Goal: Information Seeking & Learning: Learn about a topic

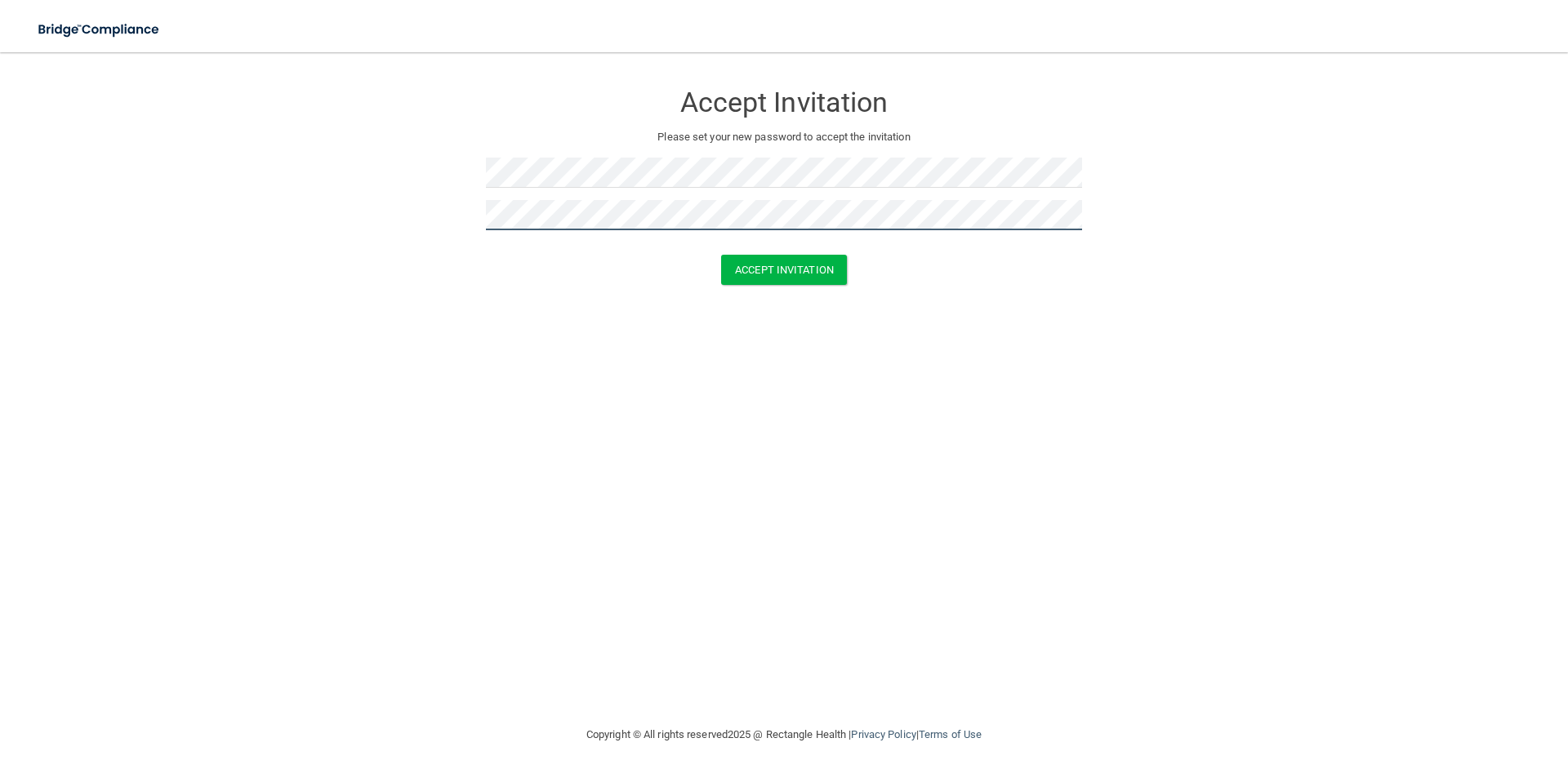
click at [721, 255] on button "Accept Invitation" at bounding box center [784, 269] width 126 height 30
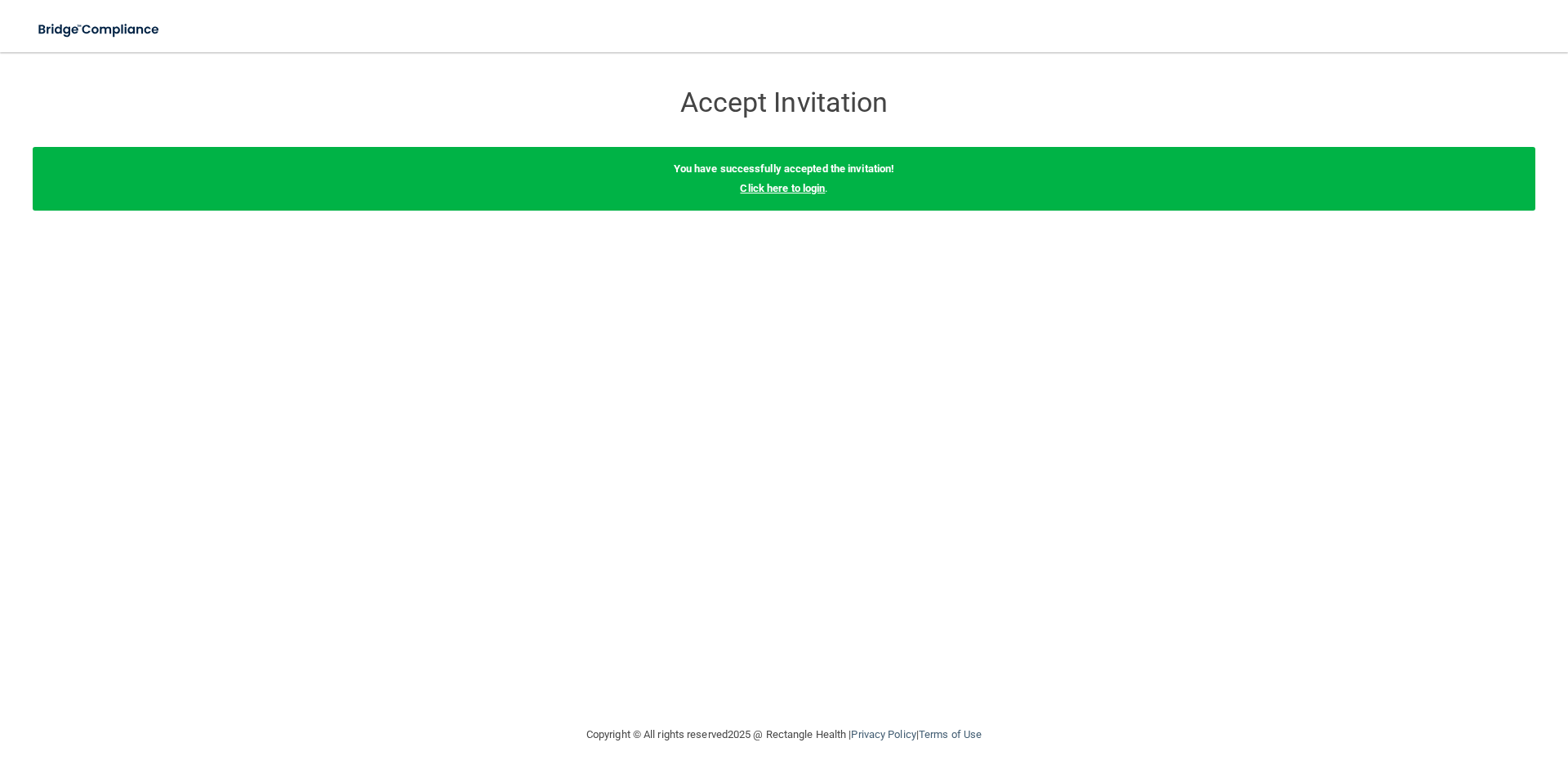
click at [767, 189] on link "Click here to login" at bounding box center [782, 188] width 85 height 12
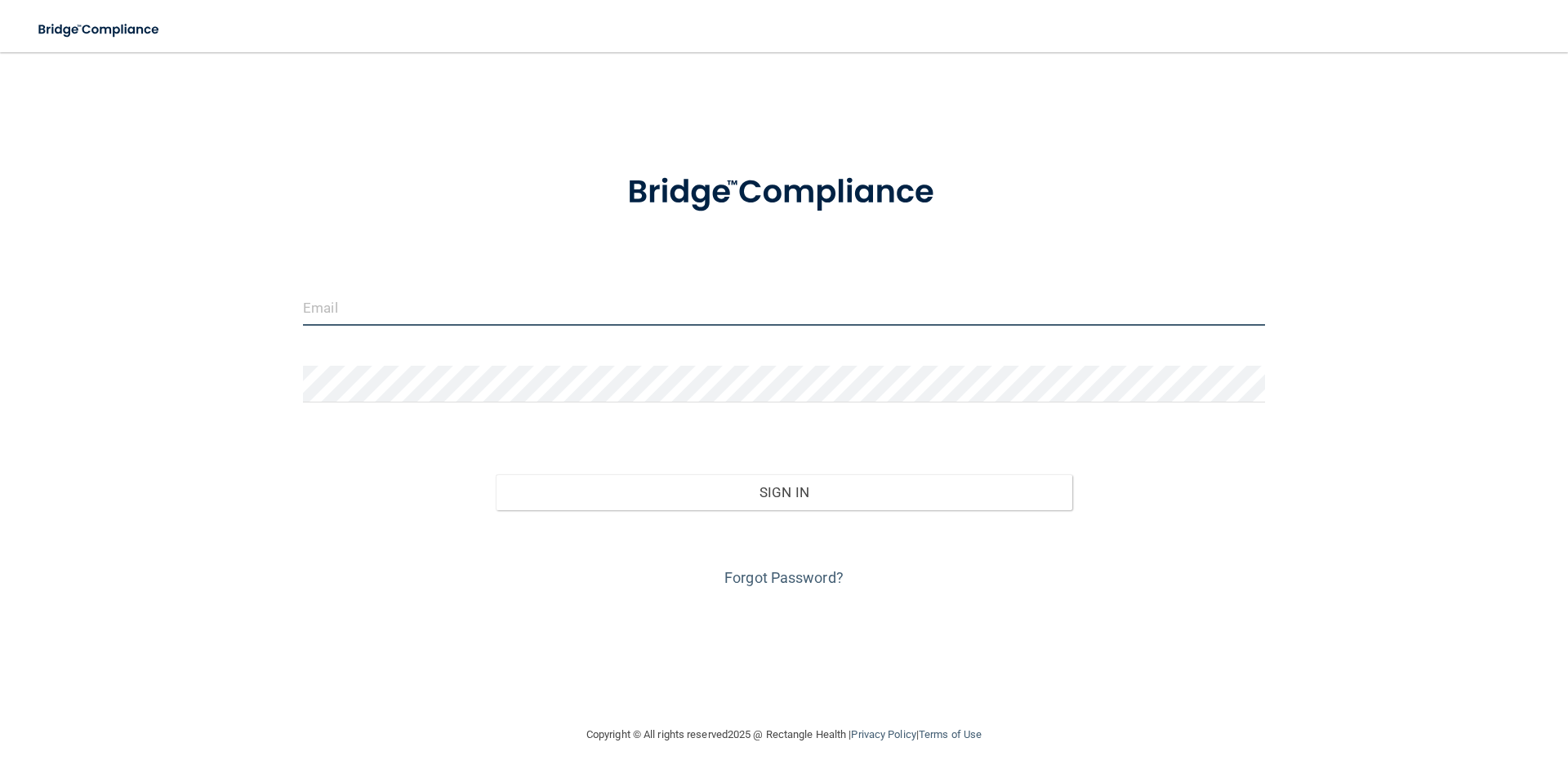
click at [573, 302] on input "email" at bounding box center [783, 307] width 962 height 37
click at [811, 321] on input "email" at bounding box center [783, 307] width 962 height 37
type input "[EMAIL_ADDRESS][DOMAIN_NAME]"
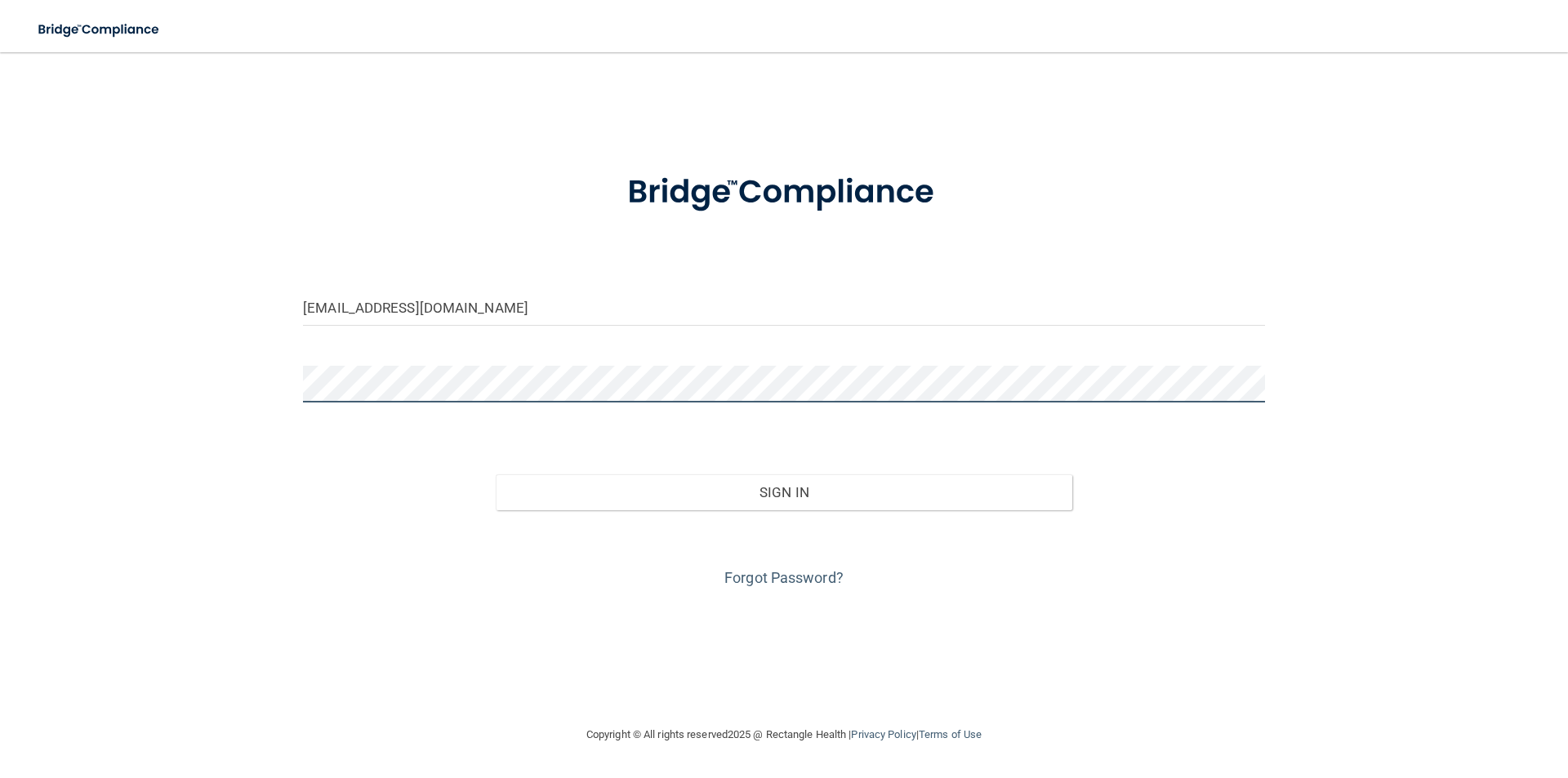
click at [495, 474] on button "Sign In" at bounding box center [784, 492] width 577 height 36
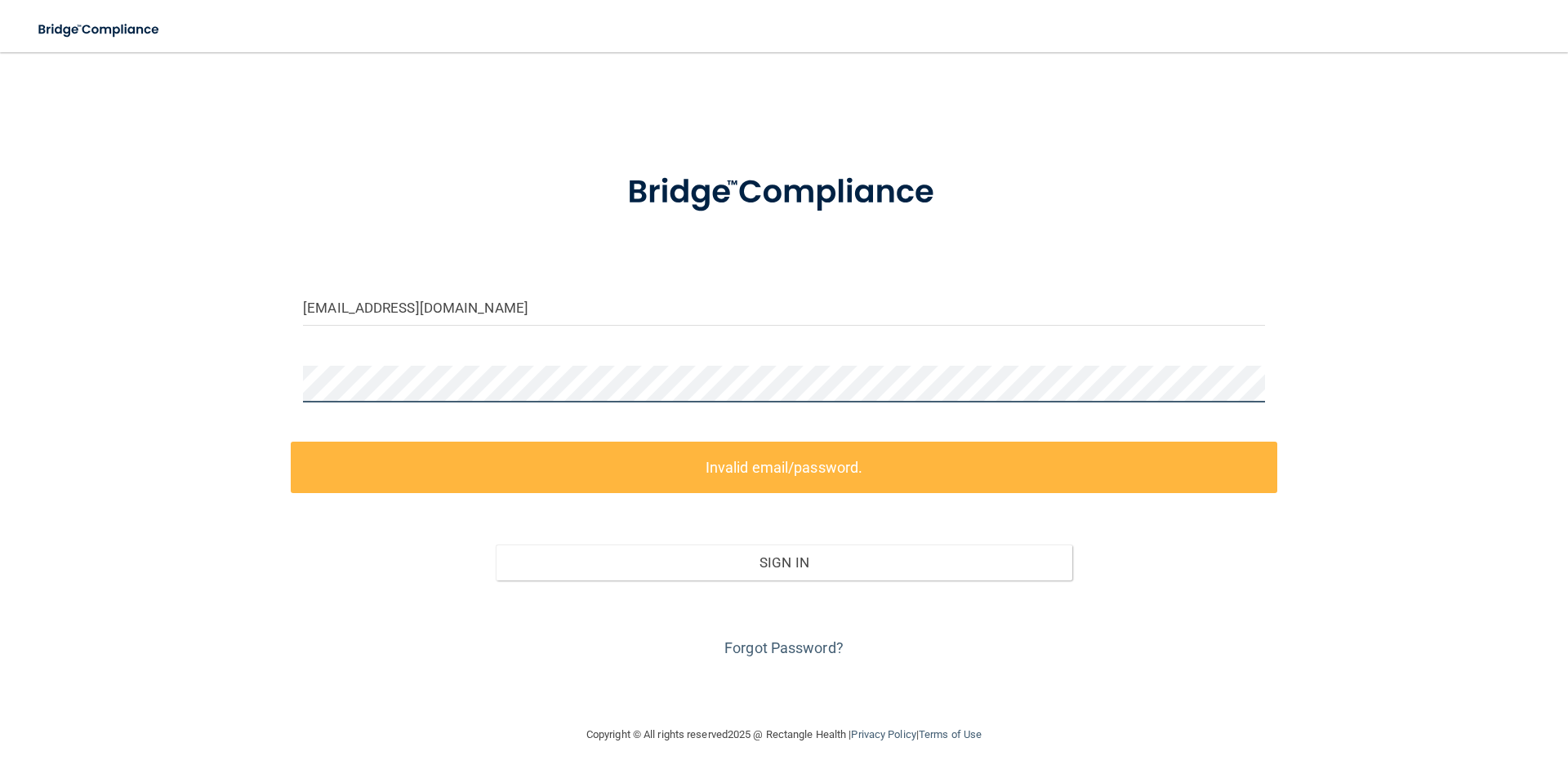
click at [237, 388] on div "[EMAIL_ADDRESS][DOMAIN_NAME] Invalid email/password. You don't have permission …" at bounding box center [784, 388] width 1502 height 640
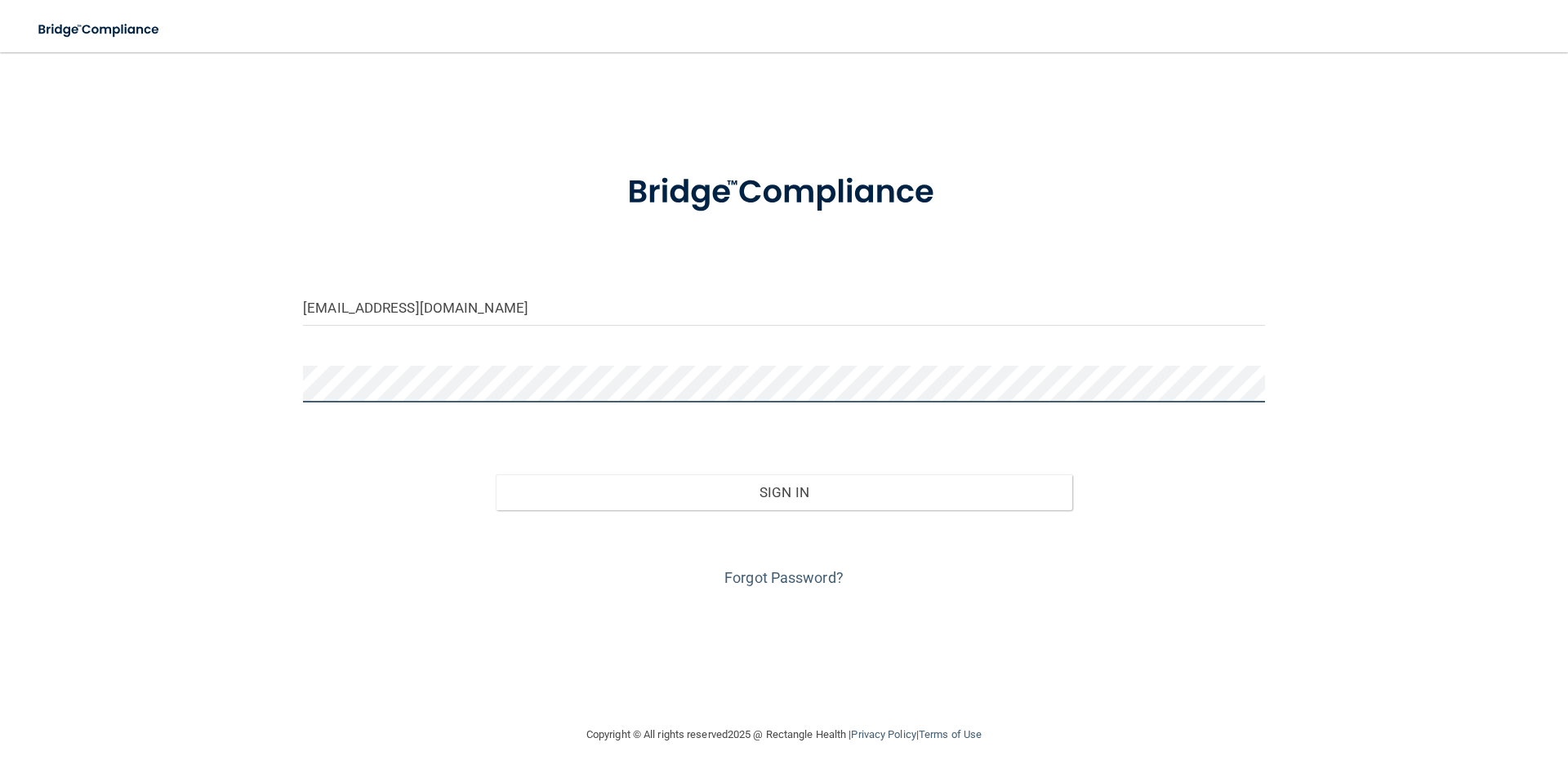
click at [495, 474] on button "Sign In" at bounding box center [784, 492] width 577 height 36
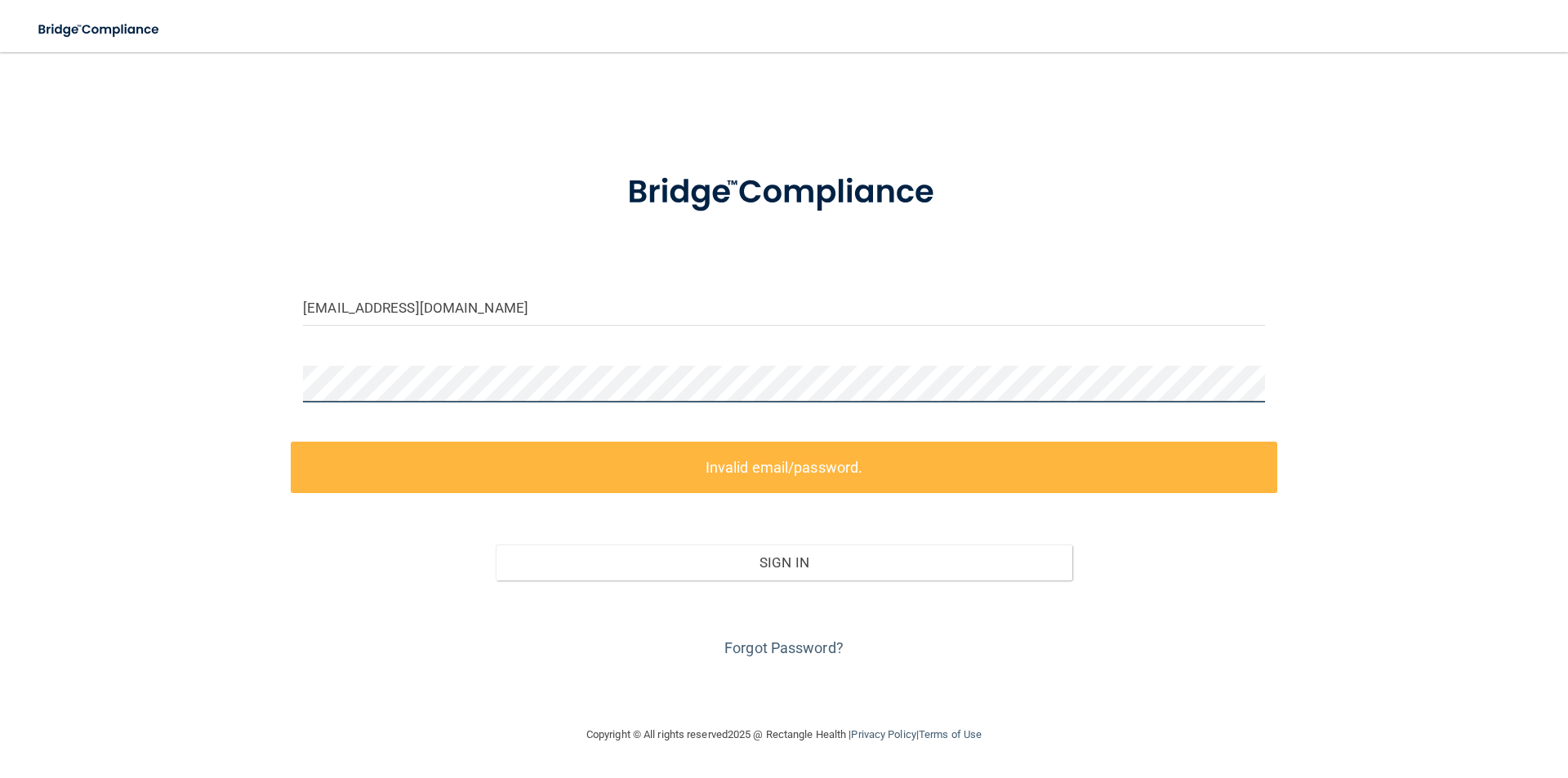
click at [195, 415] on div "[EMAIL_ADDRESS][DOMAIN_NAME] Invalid email/password. You don't have permission …" at bounding box center [784, 388] width 1502 height 640
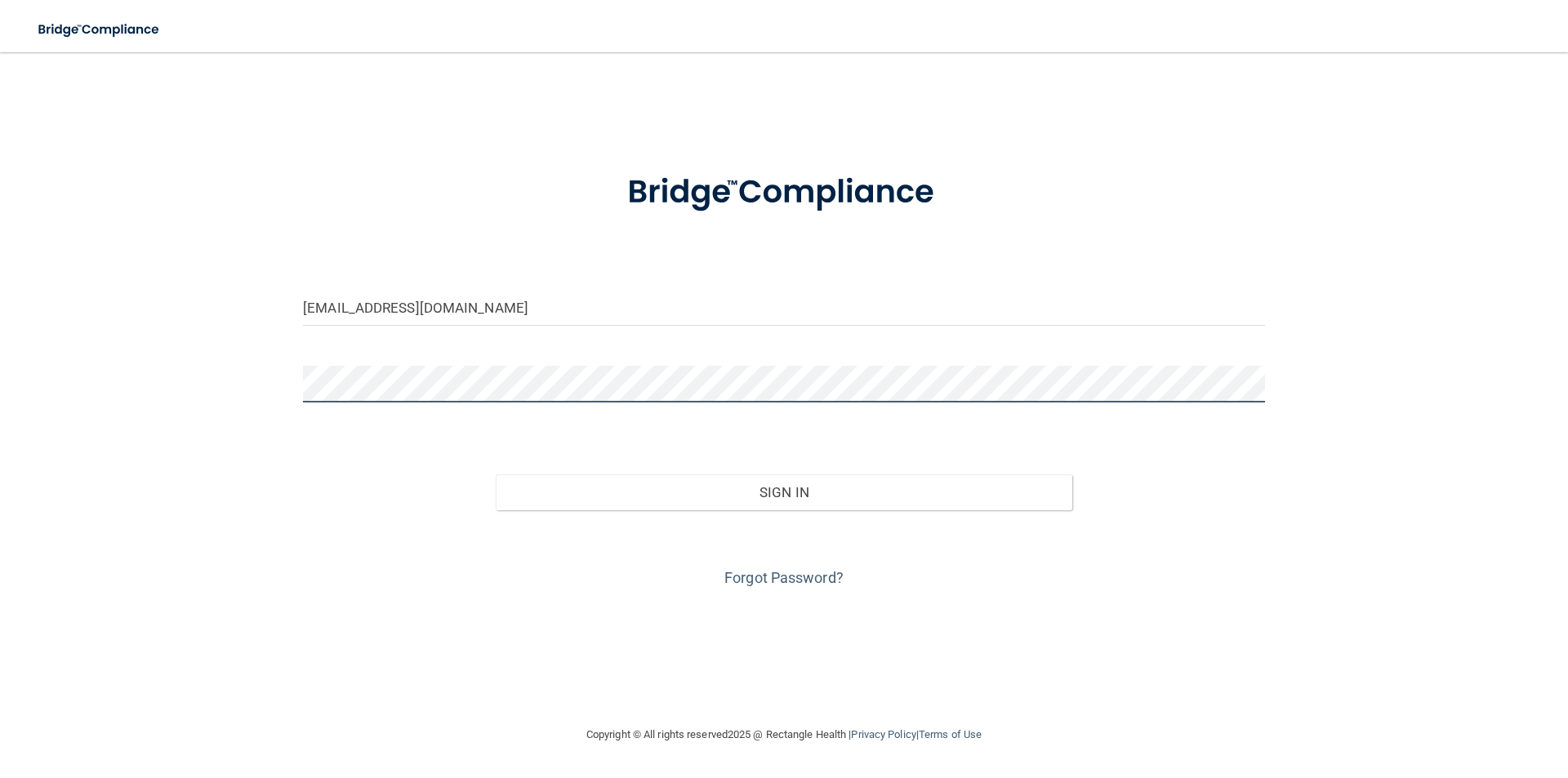
click at [495, 474] on button "Sign In" at bounding box center [784, 492] width 577 height 36
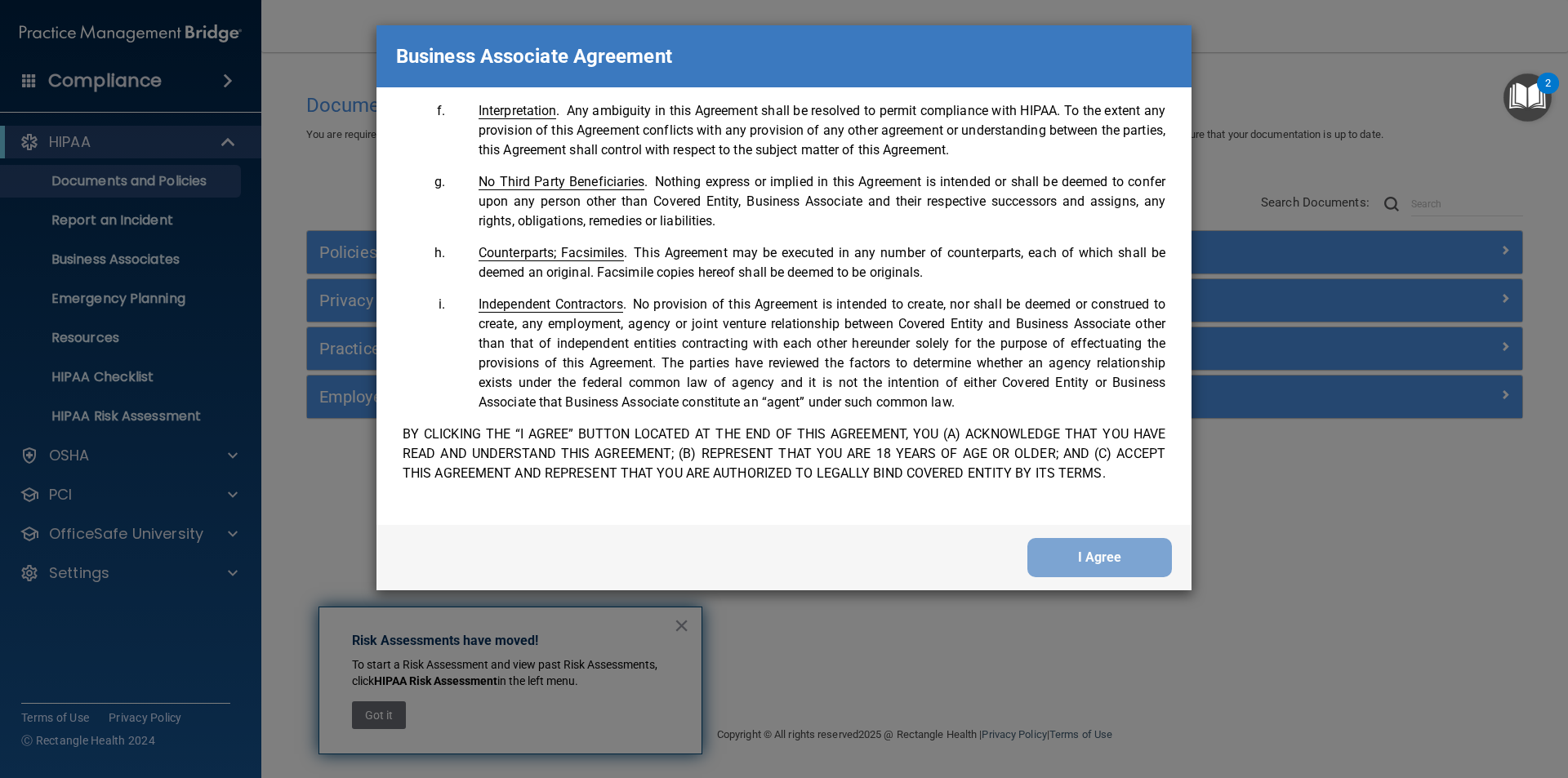
scroll to position [3329, 0]
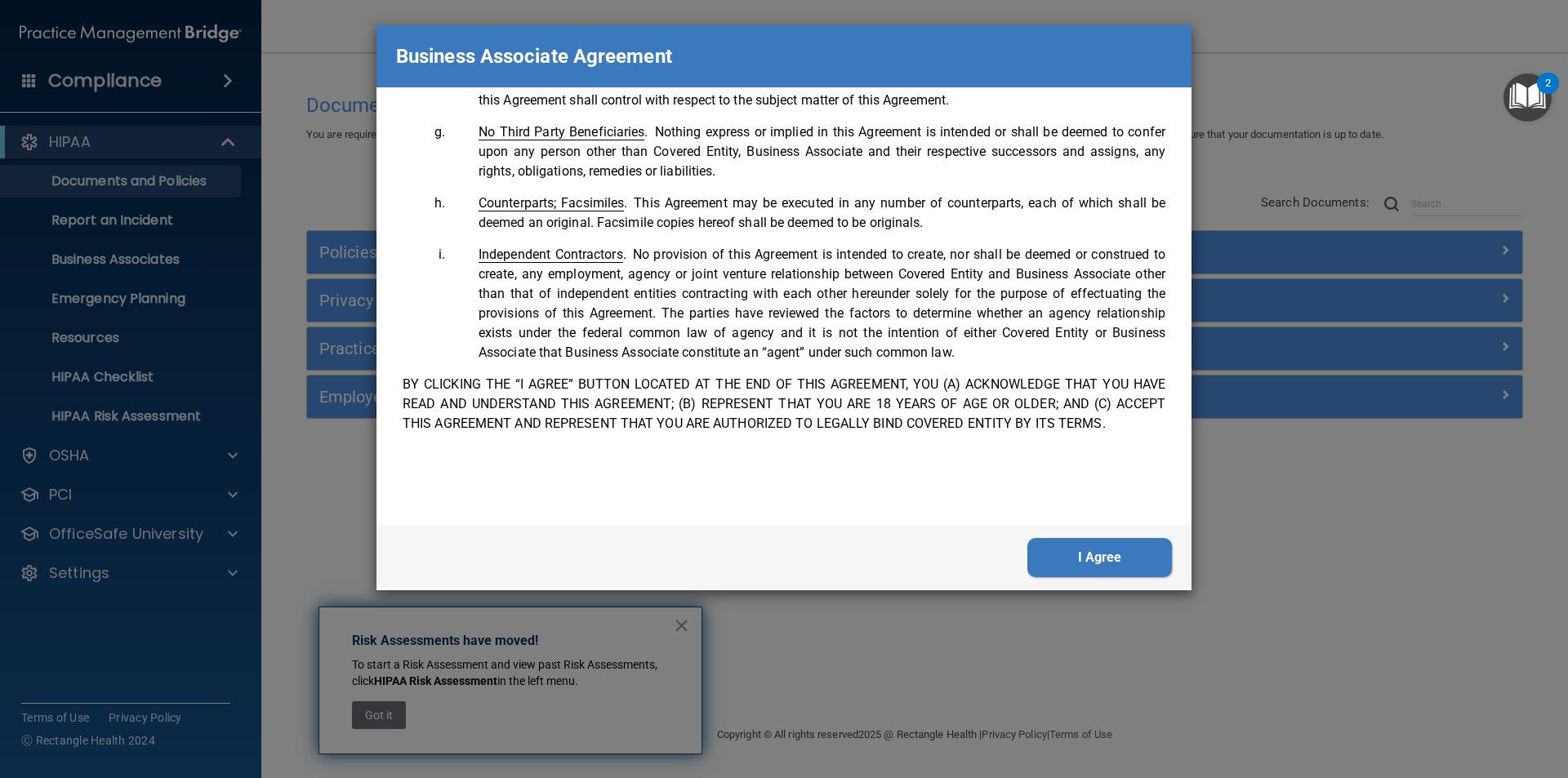
click at [1056, 563] on button "I Agree" at bounding box center [1099, 558] width 144 height 40
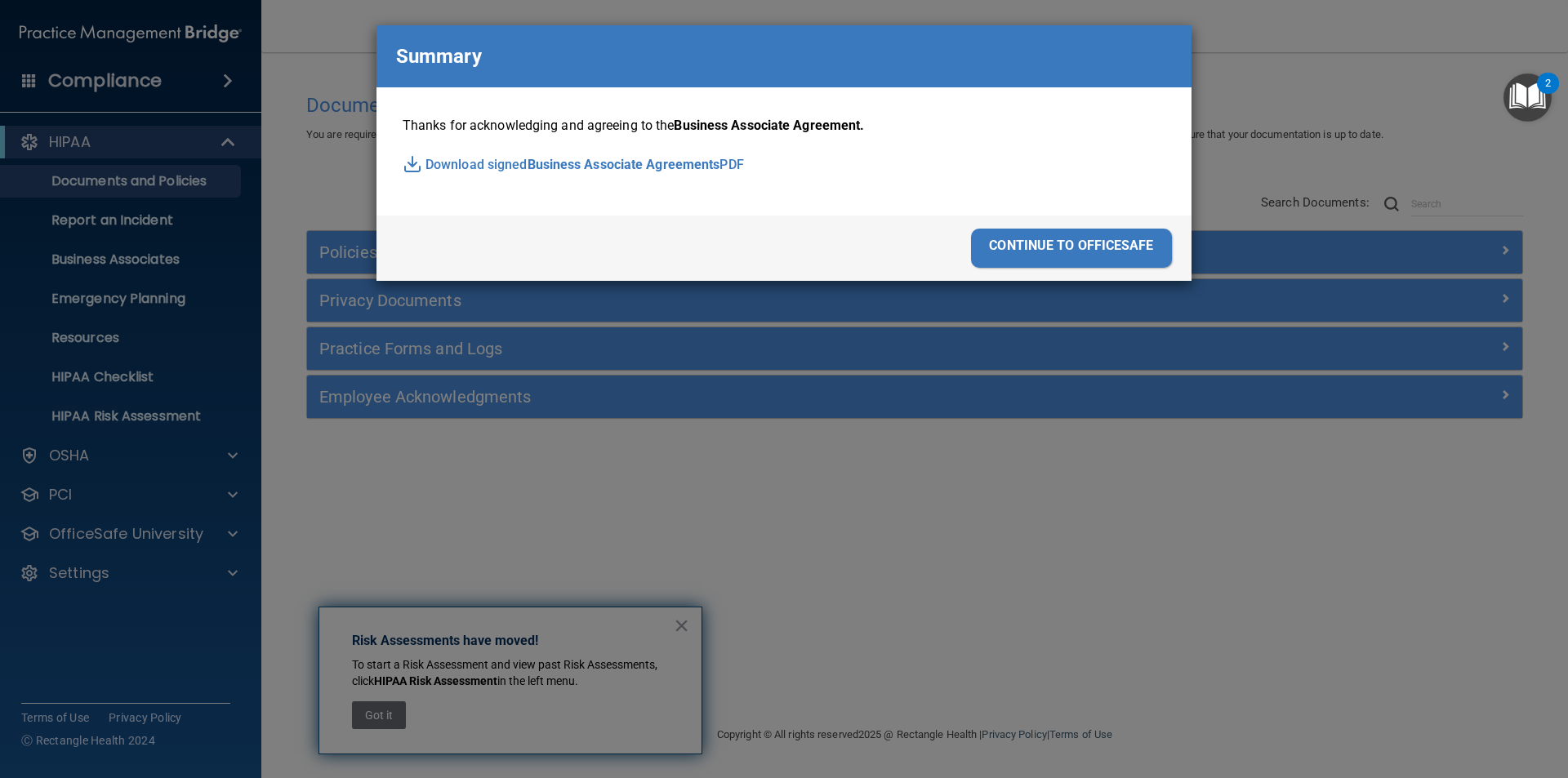
click at [1045, 252] on div "continue to officesafe" at bounding box center [1072, 248] width 201 height 40
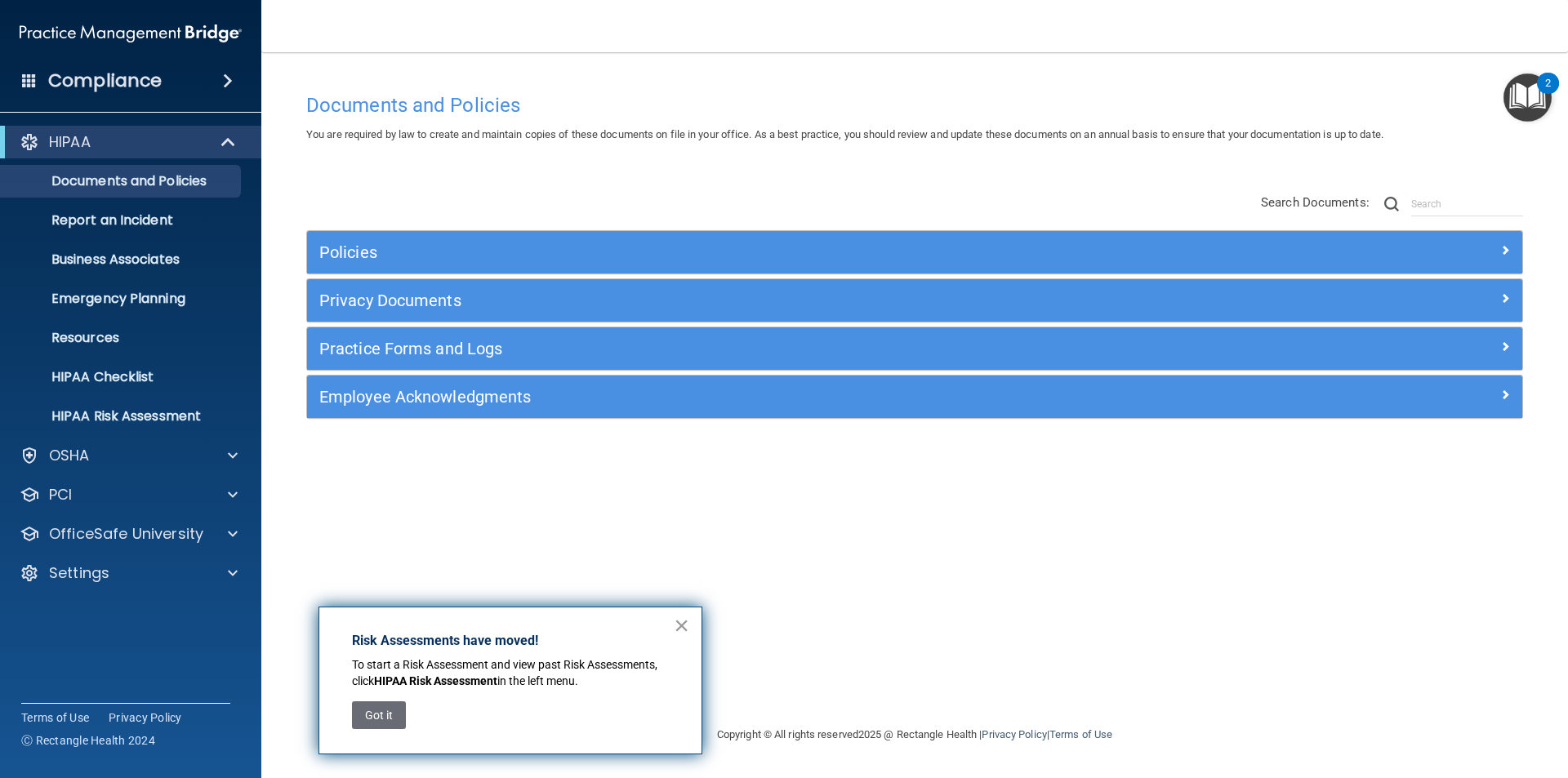
click at [682, 630] on button "×" at bounding box center [681, 626] width 16 height 26
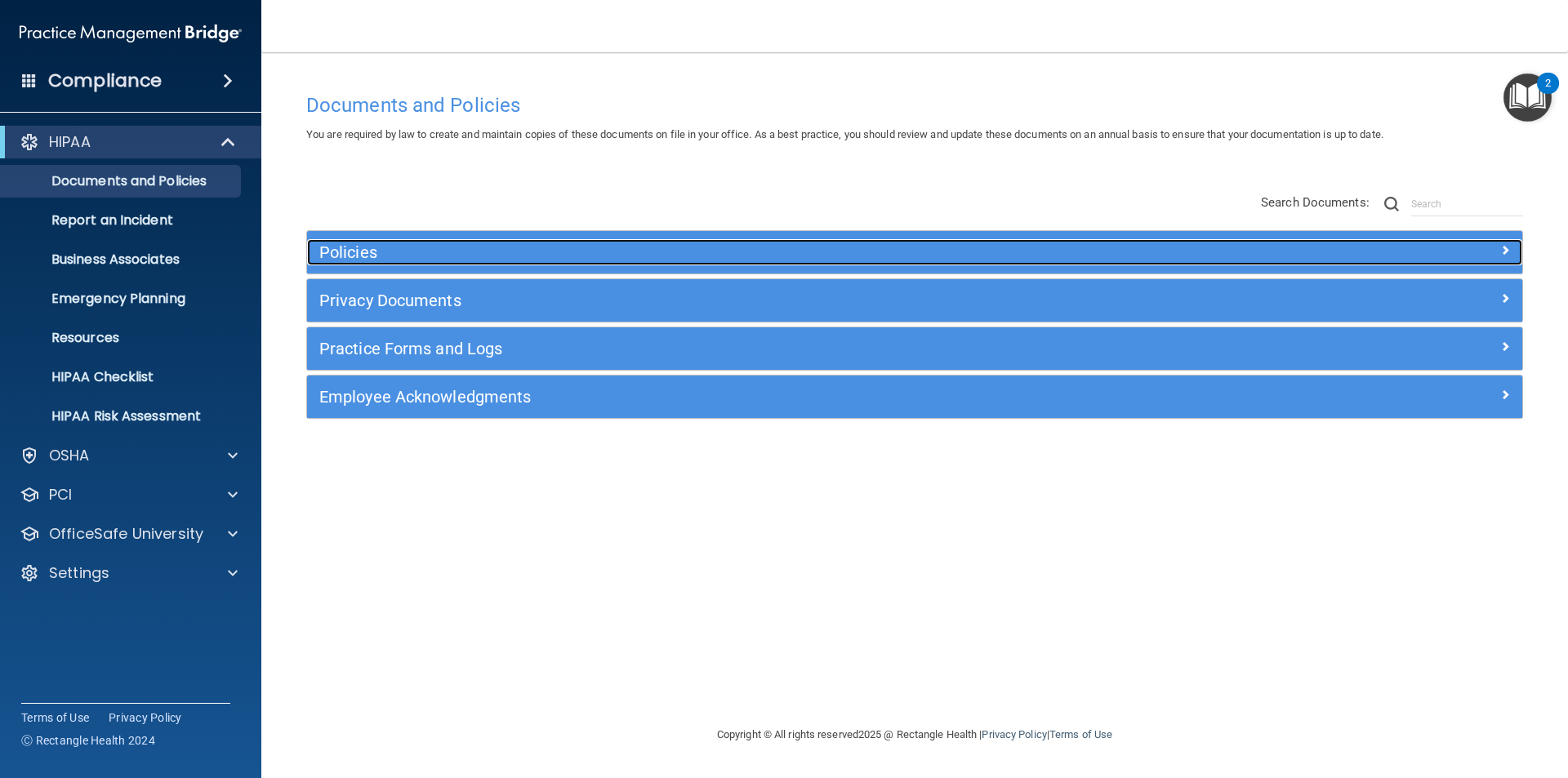
click at [1466, 248] on div at bounding box center [1370, 249] width 303 height 20
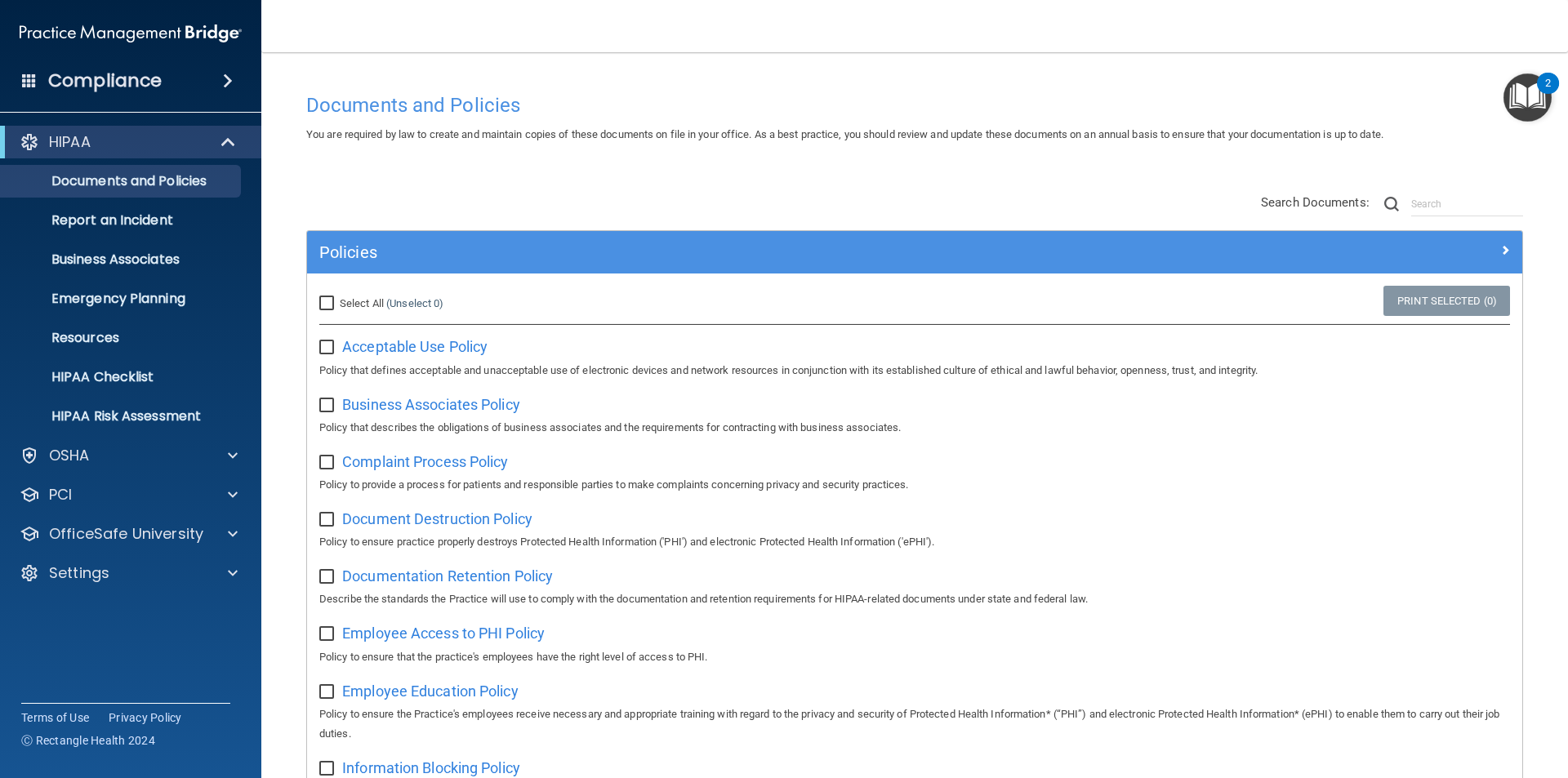
click at [326, 306] on input "Select All (Unselect 0) Unselect All" at bounding box center [328, 304] width 19 height 13
checkbox input "true"
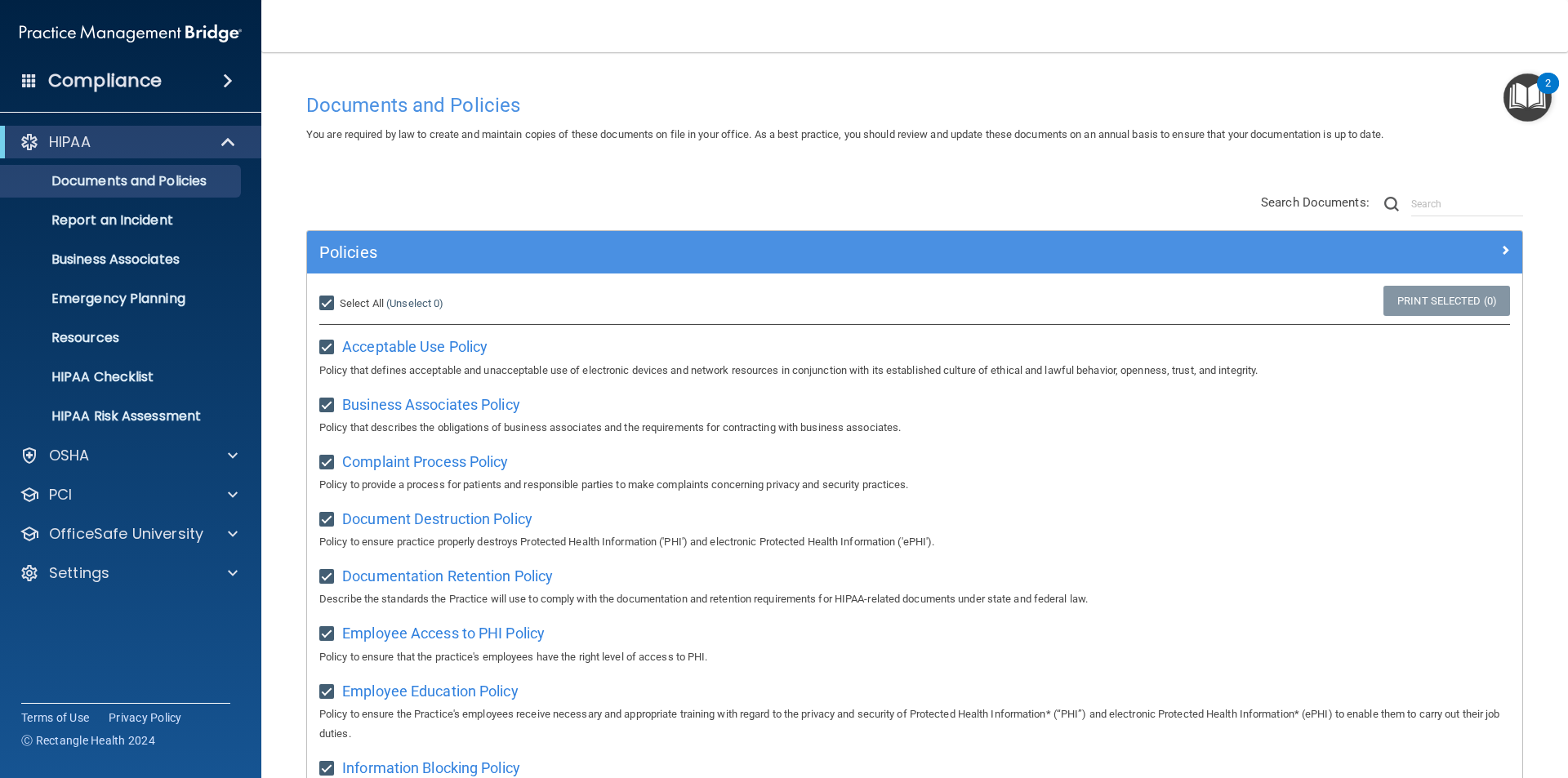
checkbox input "true"
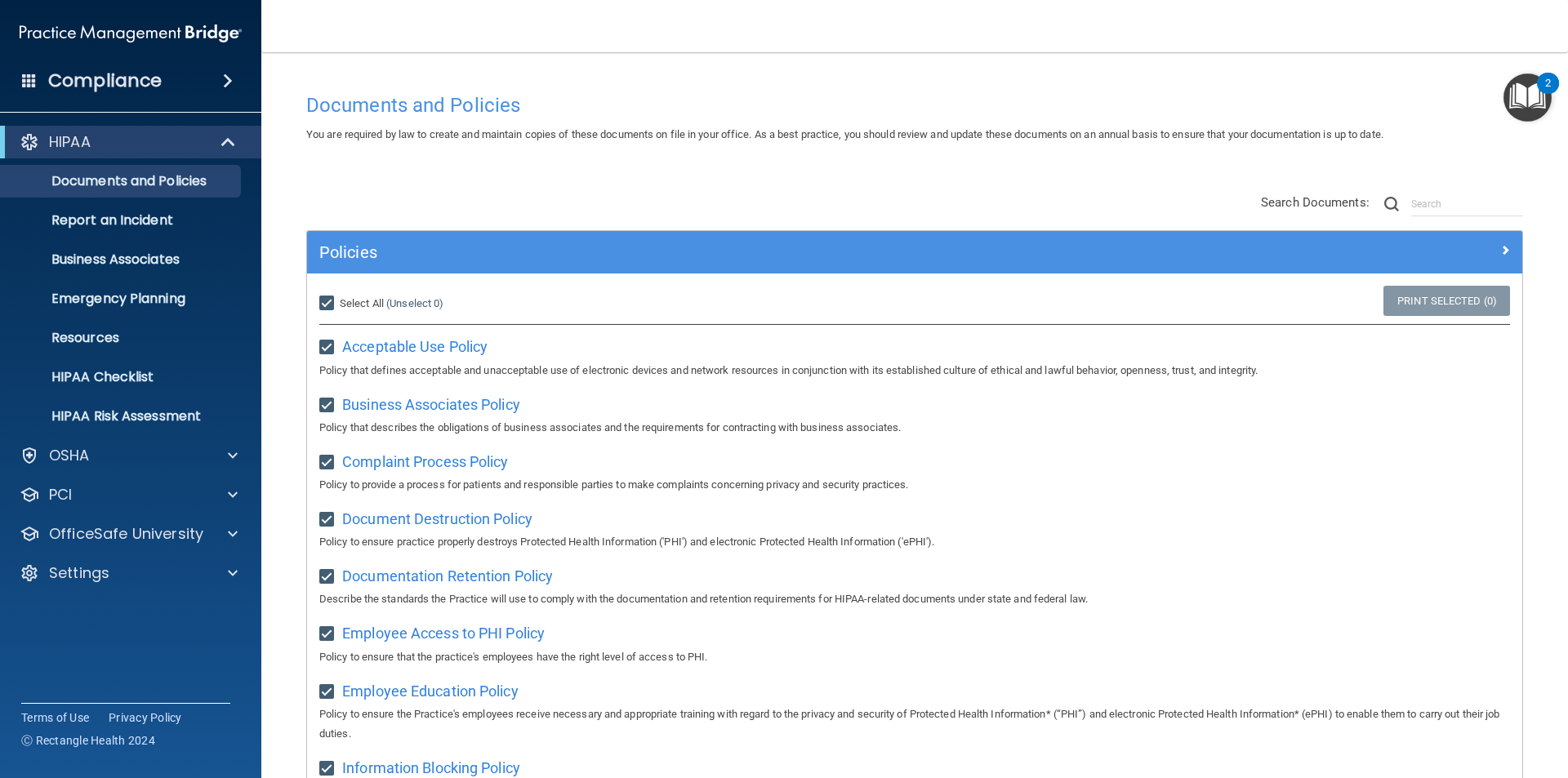
checkbox input "true"
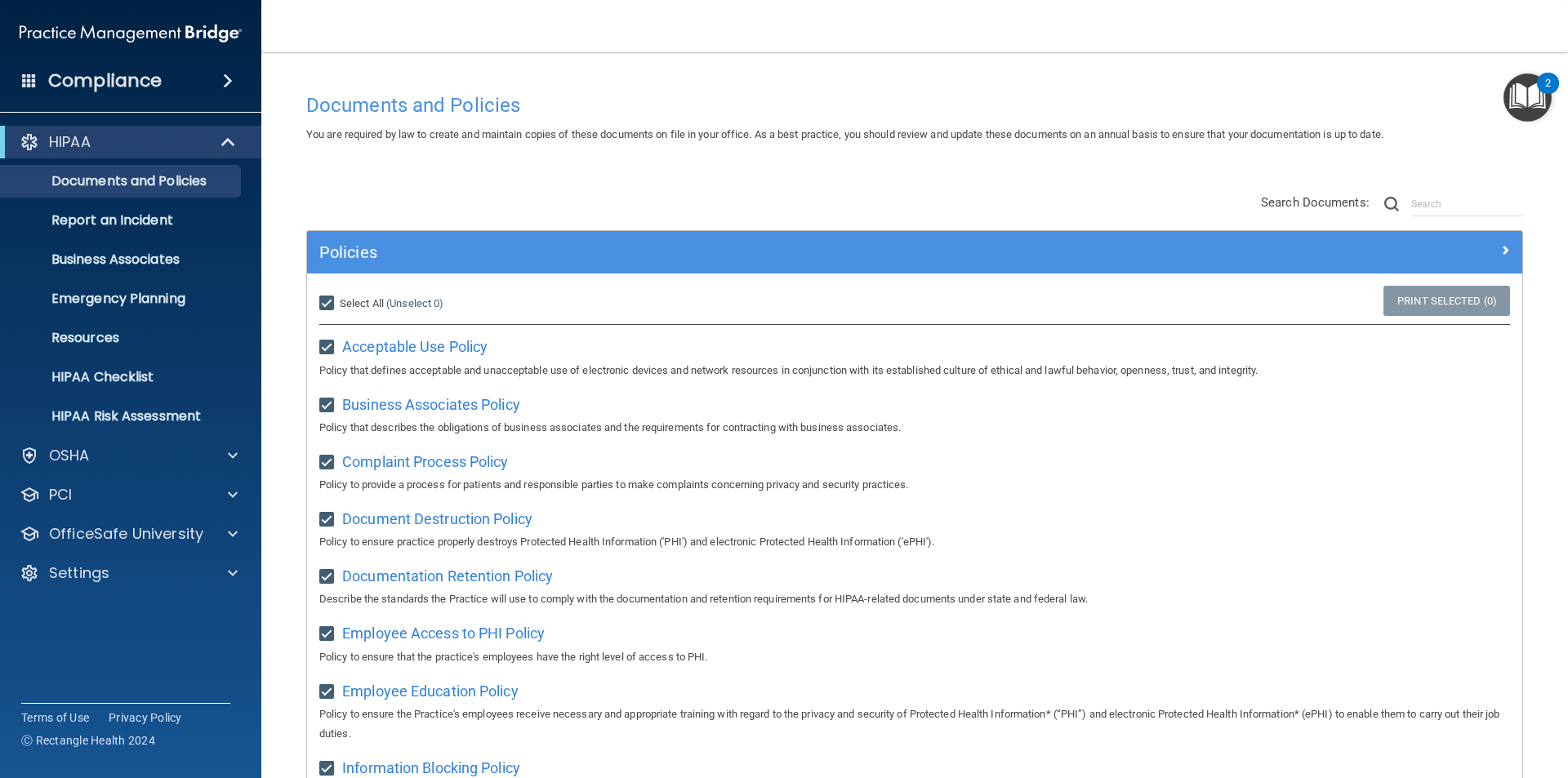
checkbox input "true"
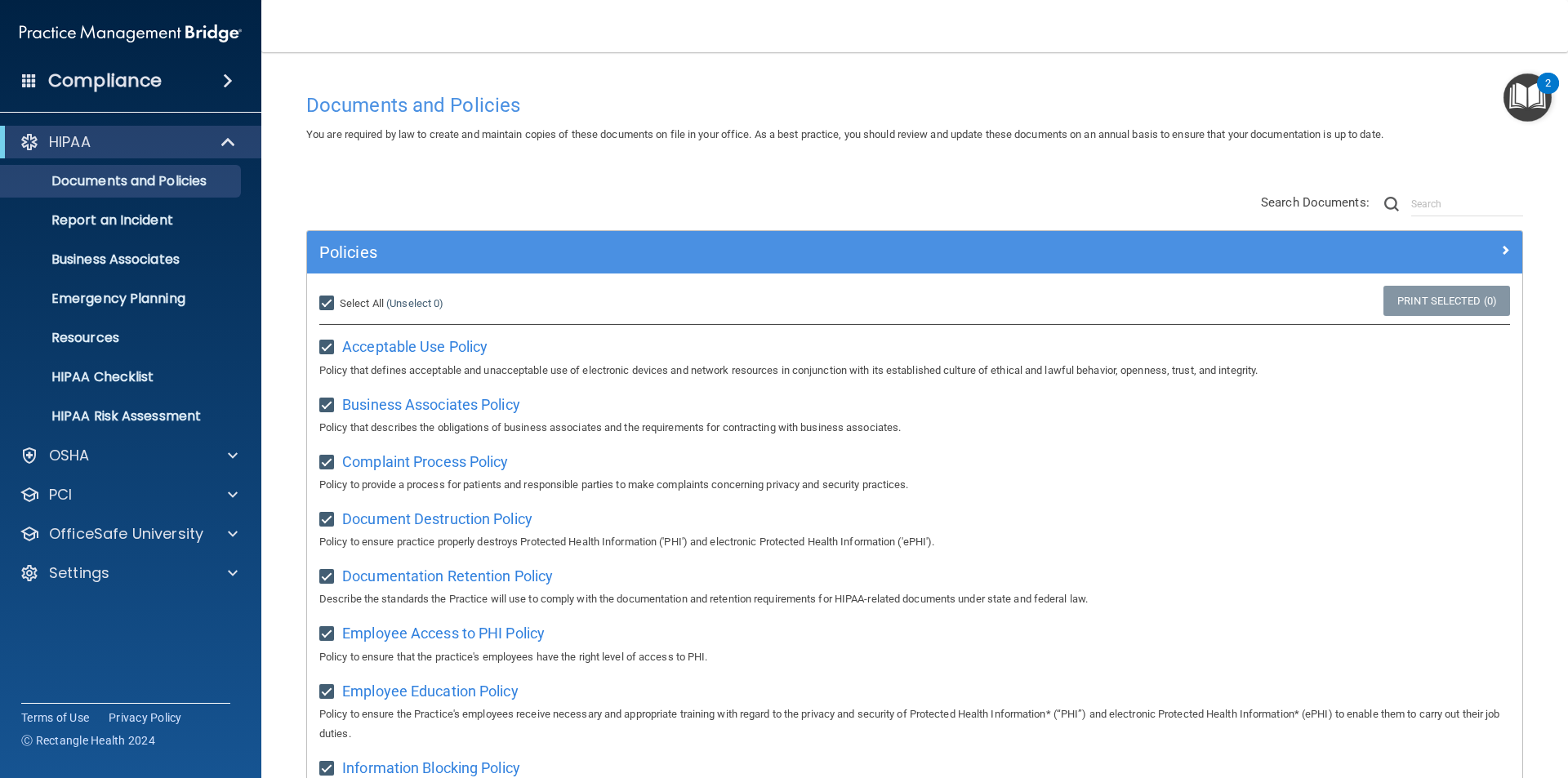
checkbox input "true"
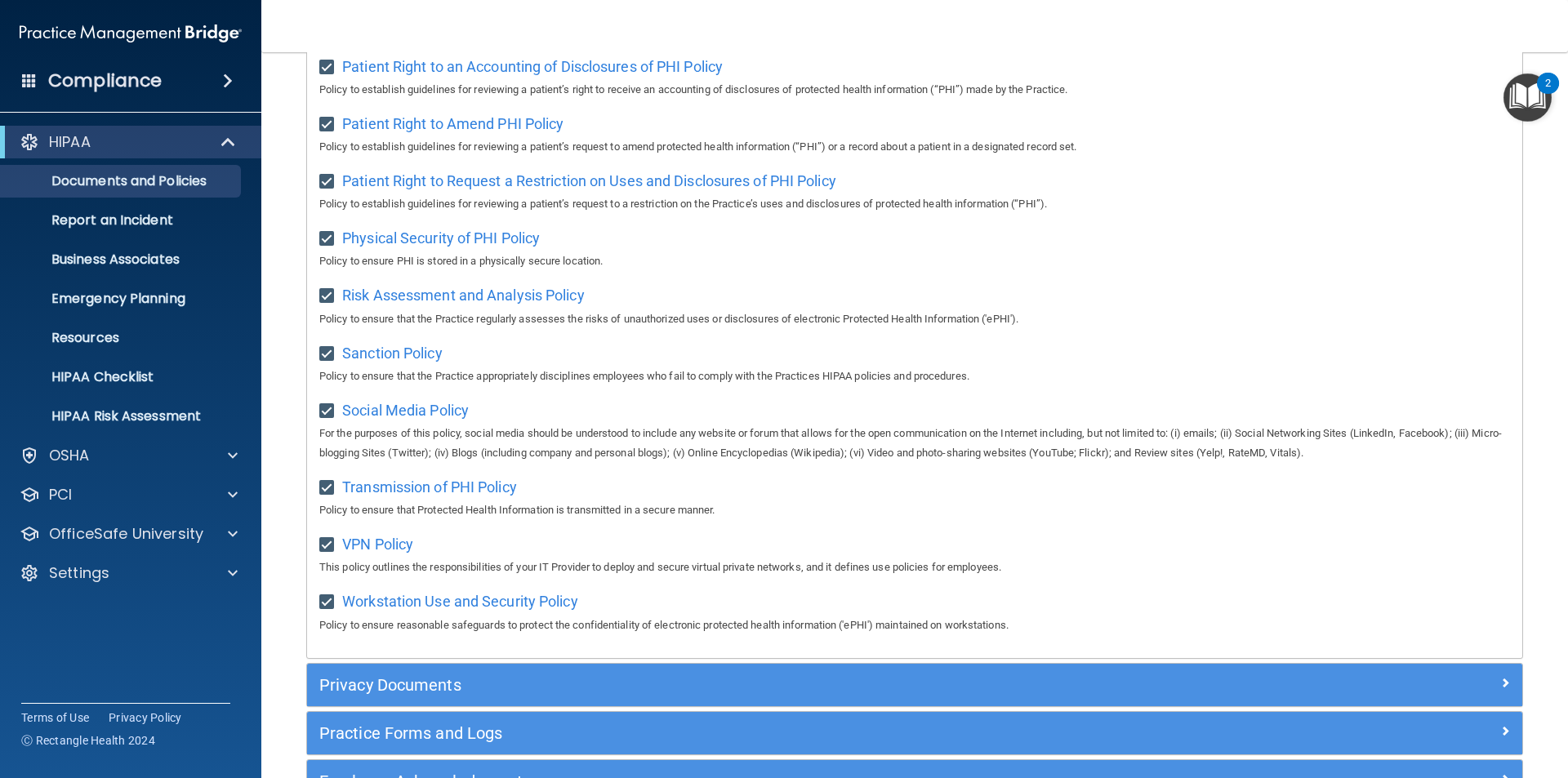
scroll to position [1057, 0]
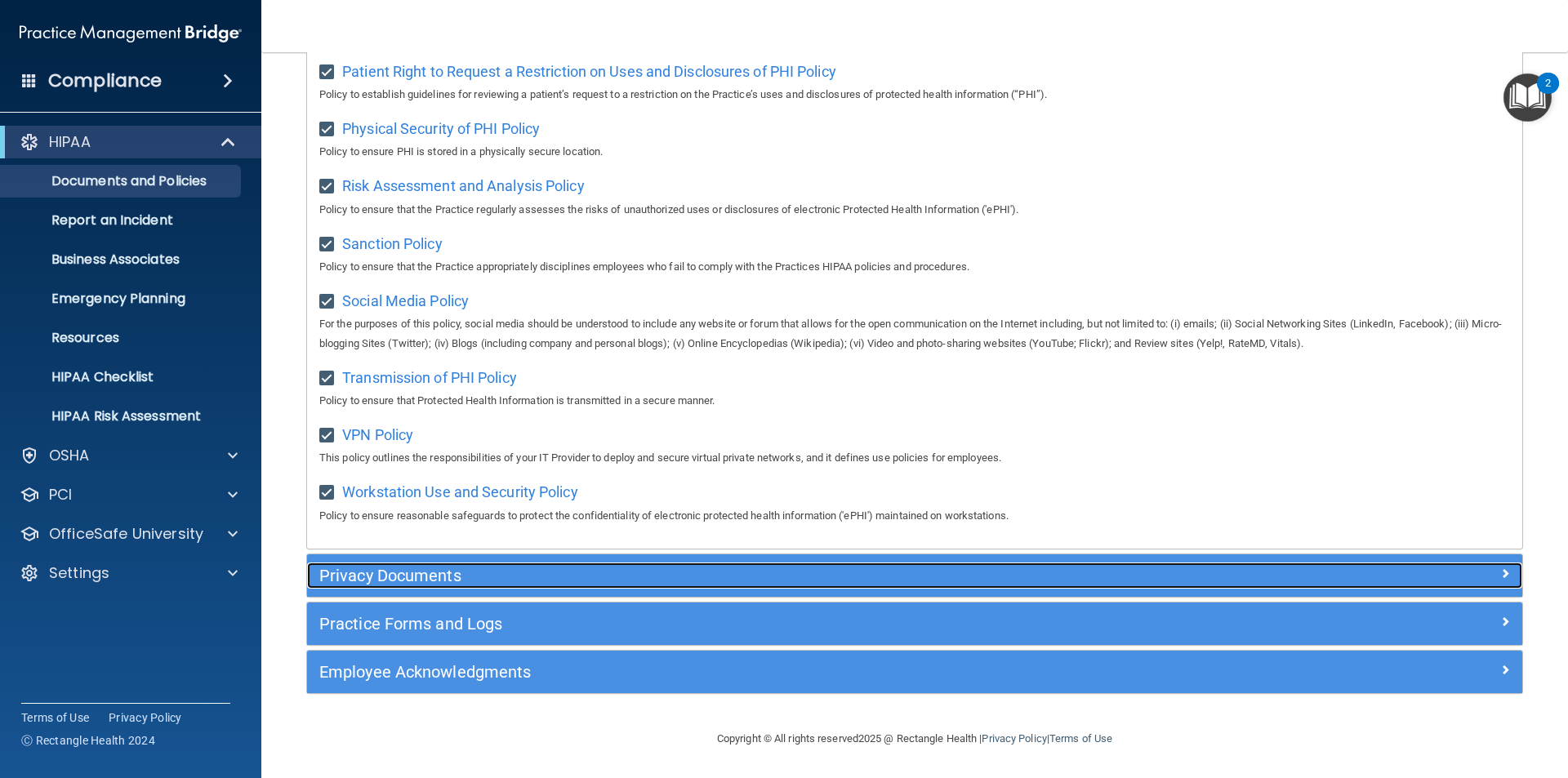
click at [510, 574] on h5 "Privacy Documents" at bounding box center [763, 575] width 887 height 18
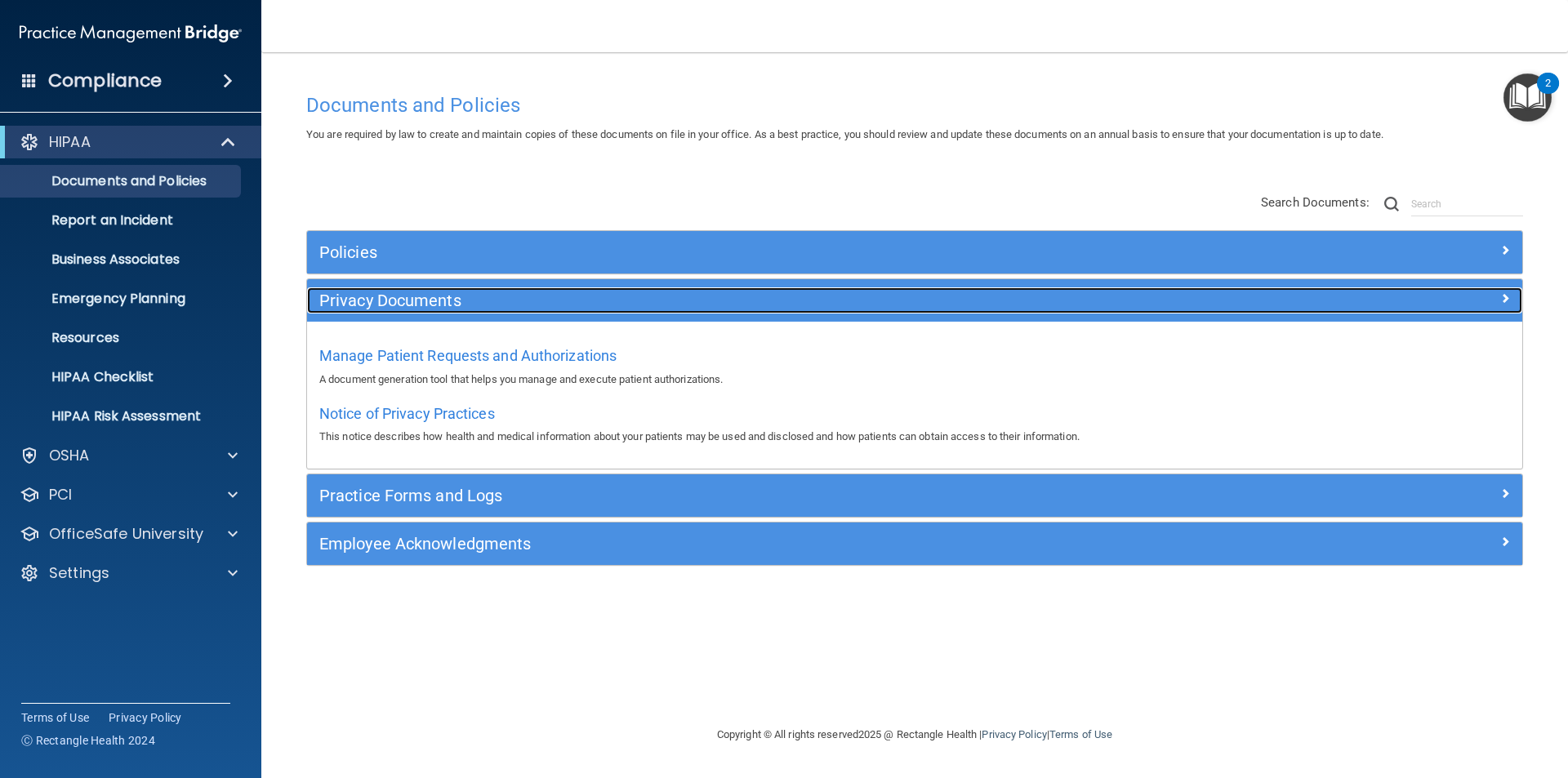
scroll to position [0, 0]
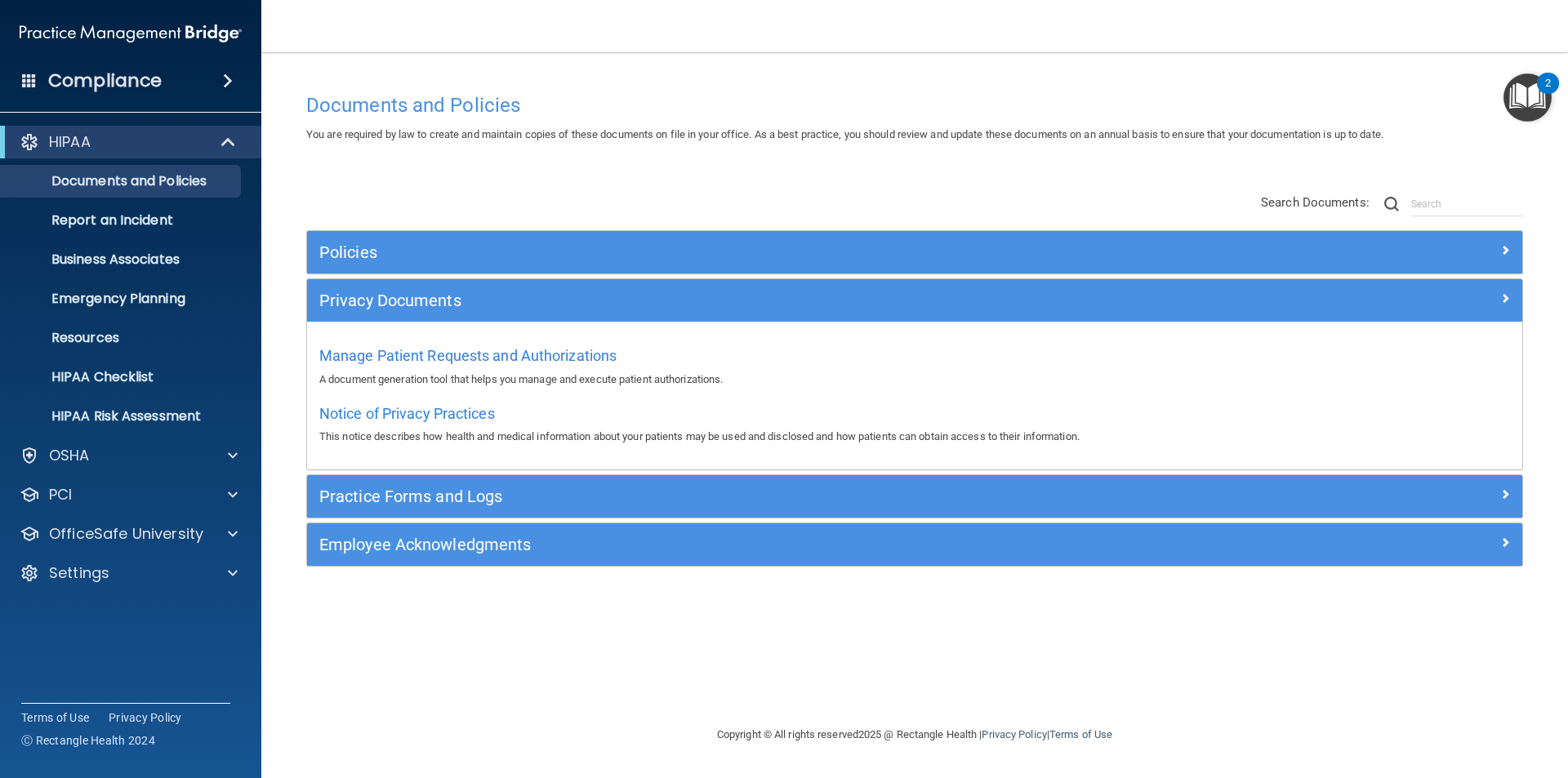
click at [1529, 86] on img "Open Resource Center, 2 new notifications" at bounding box center [1527, 97] width 48 height 48
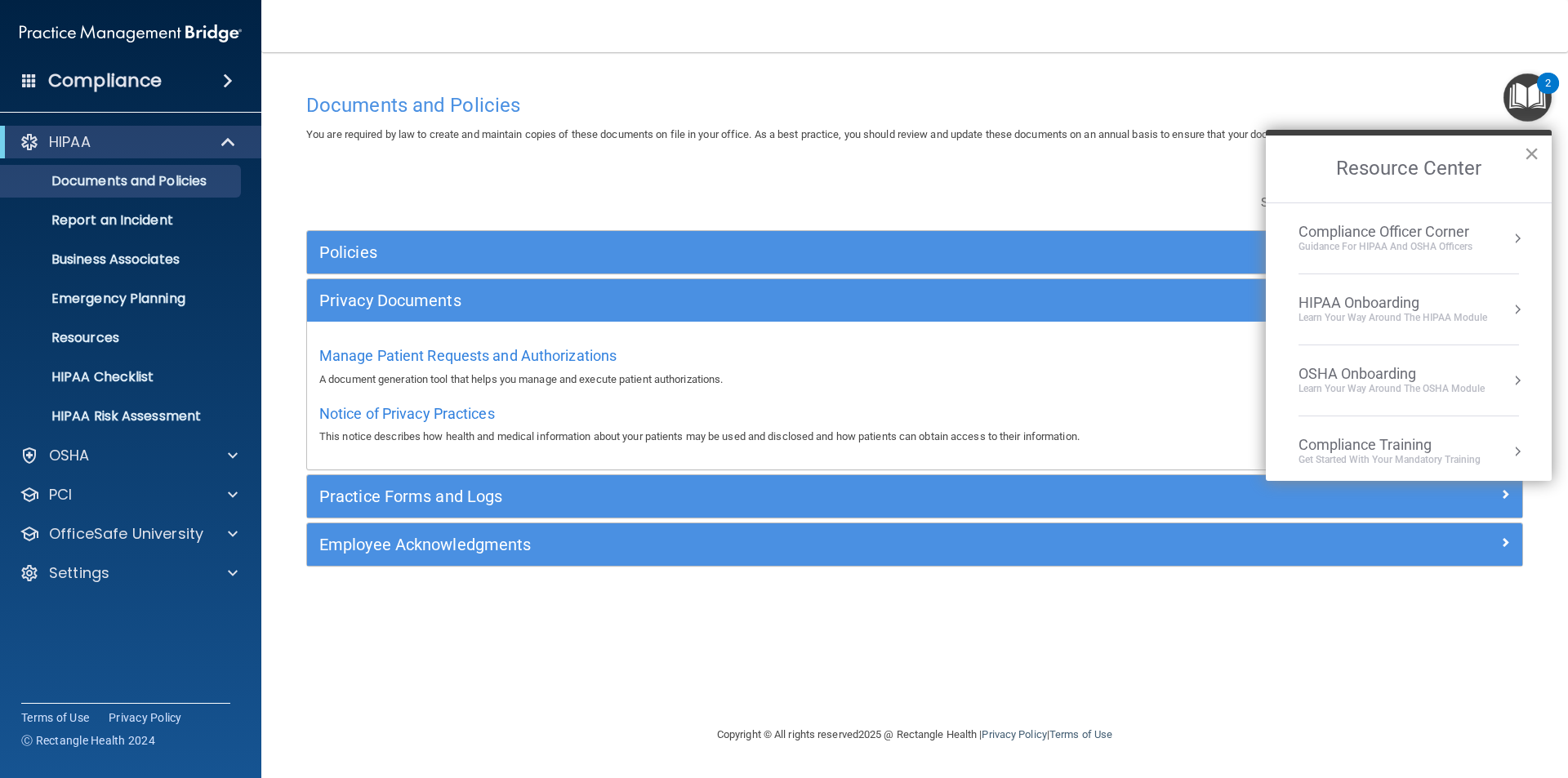
click at [1537, 158] on button "×" at bounding box center [1531, 153] width 16 height 26
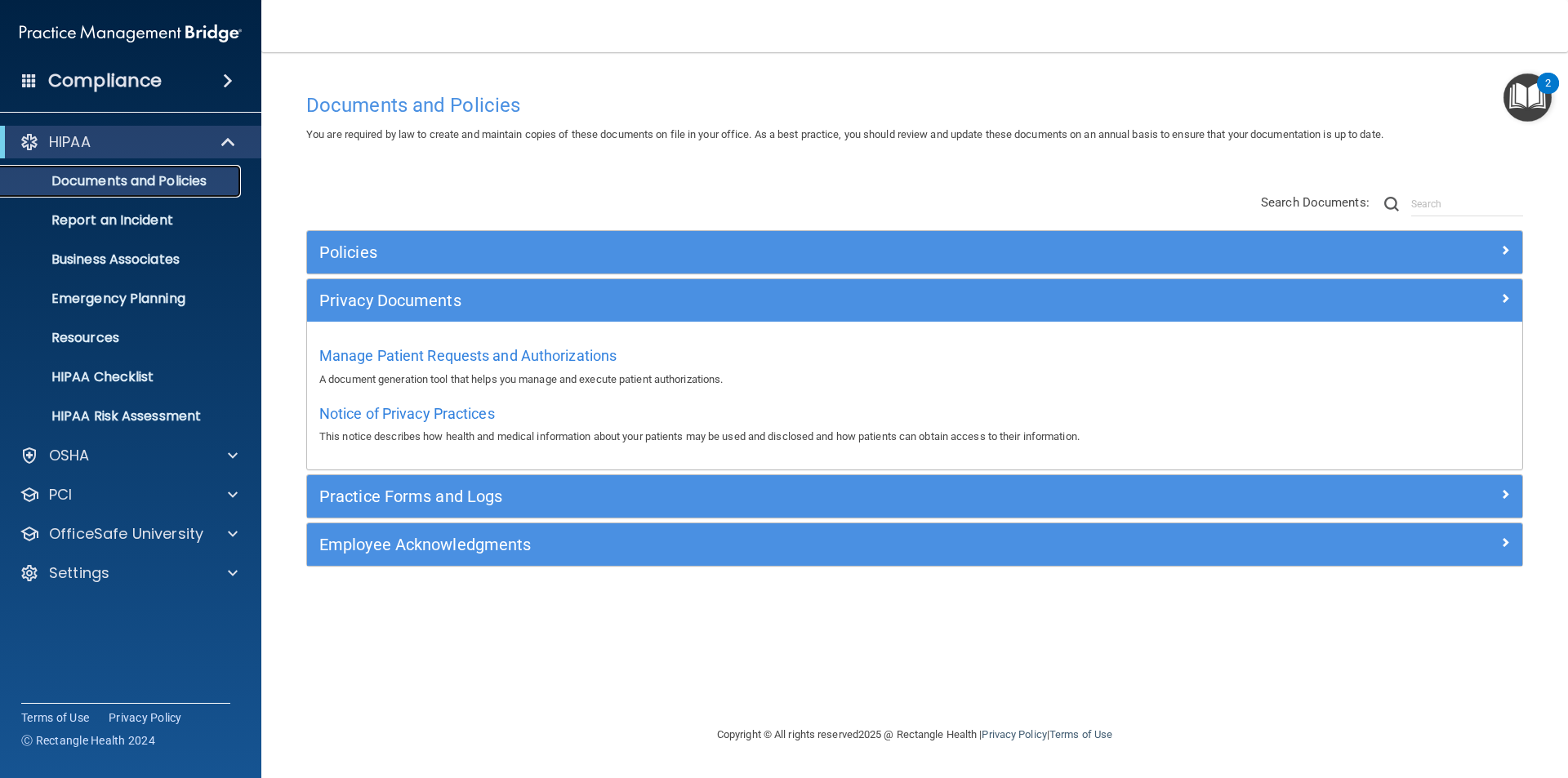
click at [155, 188] on p "Documents and Policies" at bounding box center [122, 181] width 223 height 16
click at [200, 138] on div "HIPAA" at bounding box center [108, 142] width 202 height 20
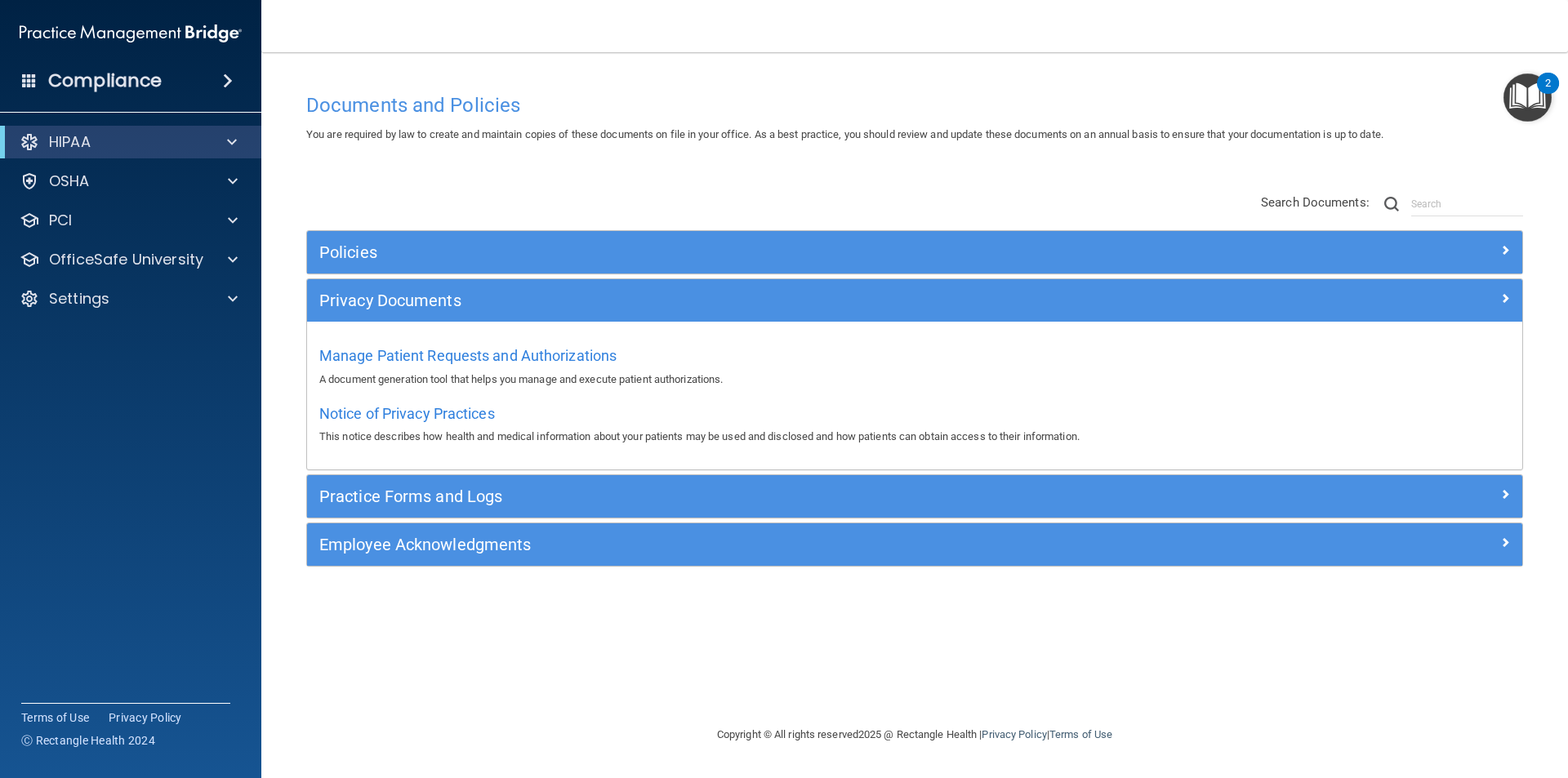
click at [1514, 96] on img "Open Resource Center, 2 new notifications" at bounding box center [1527, 97] width 48 height 48
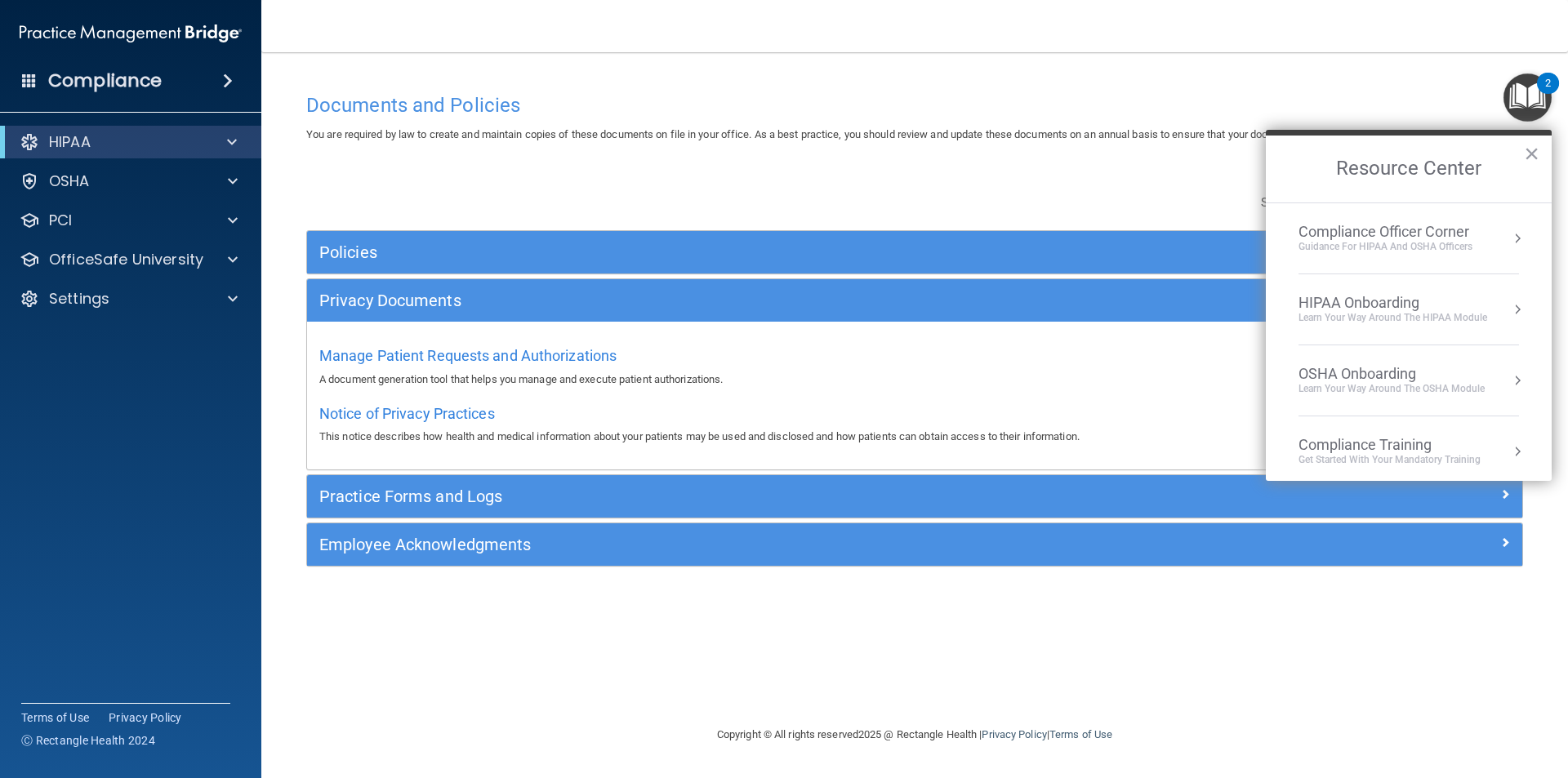
click at [1423, 219] on li "Compliance Officer Corner Guidance for HIPAA and OSHA Officers" at bounding box center [1408, 239] width 220 height 71
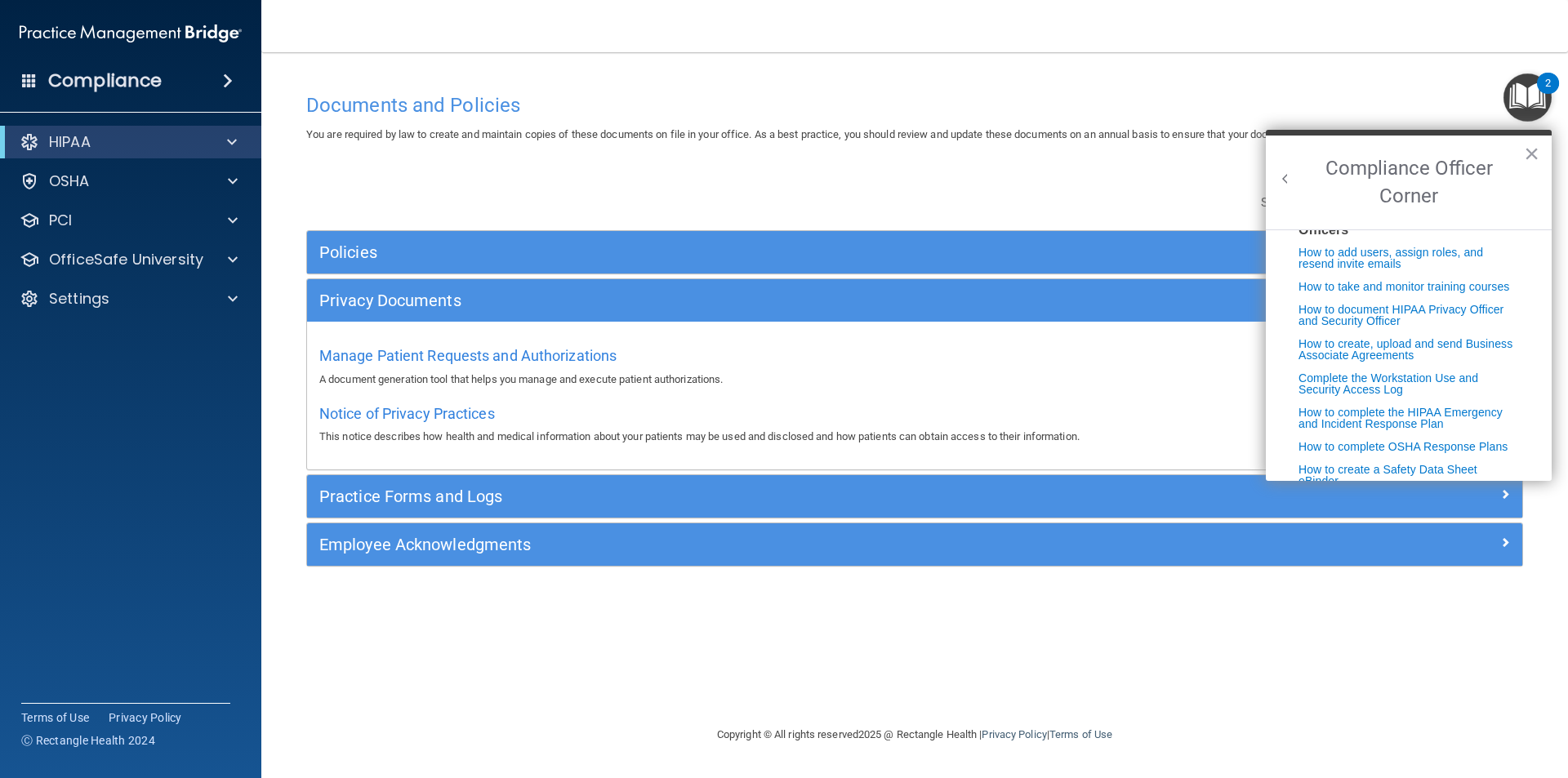
scroll to position [417, 0]
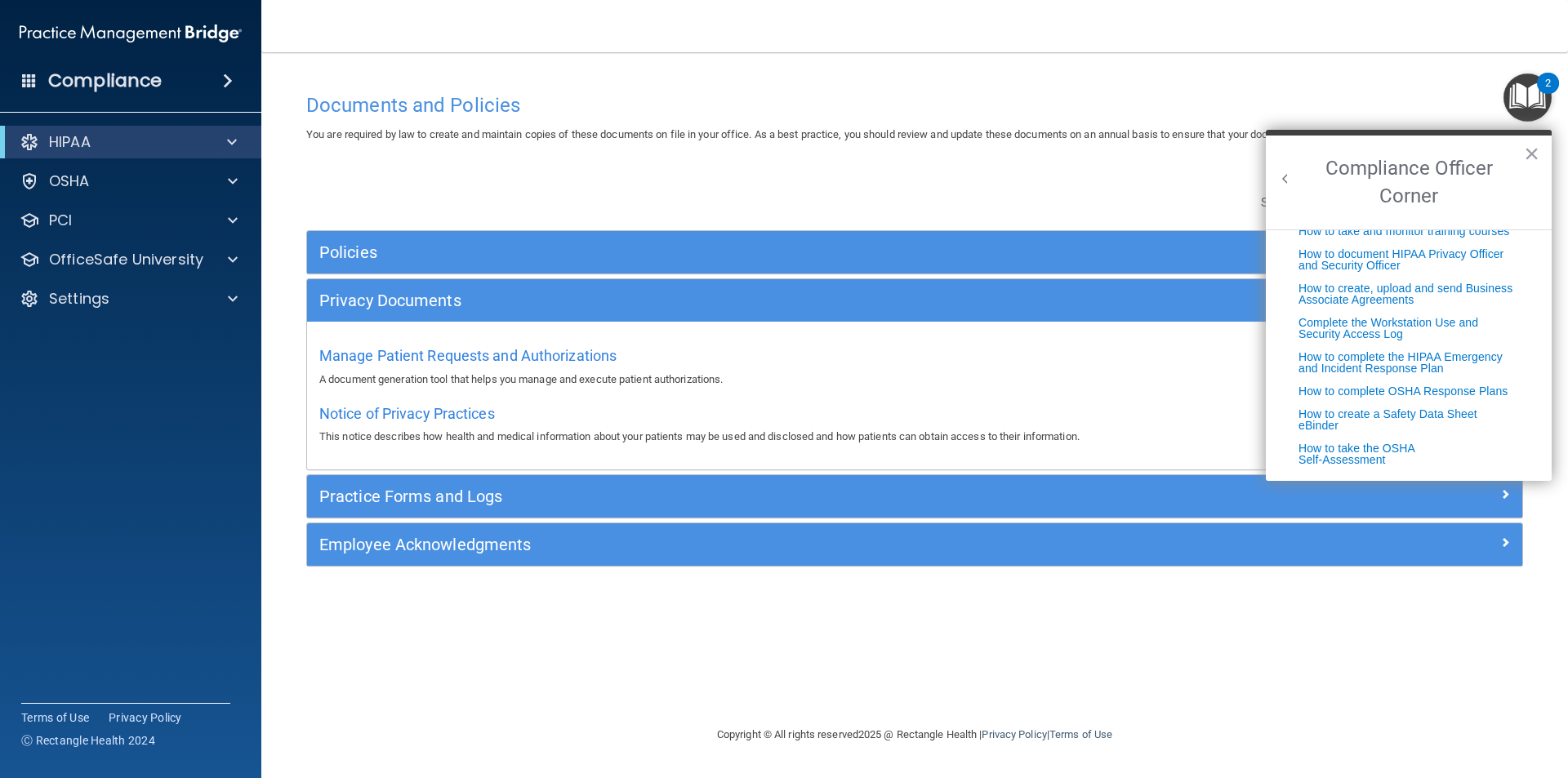
click at [1530, 152] on button "×" at bounding box center [1531, 153] width 16 height 26
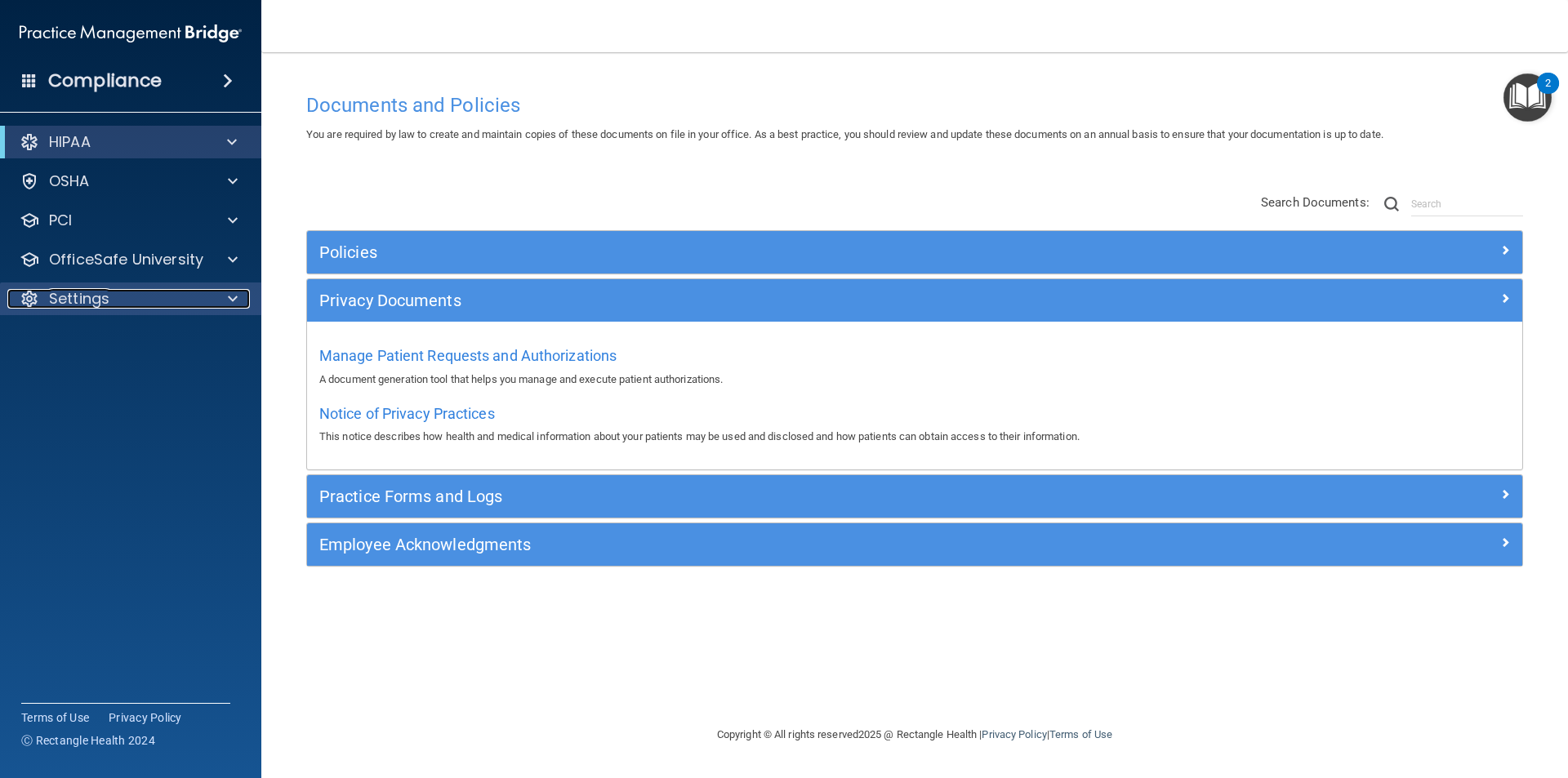
click at [123, 296] on div "Settings" at bounding box center [109, 299] width 203 height 20
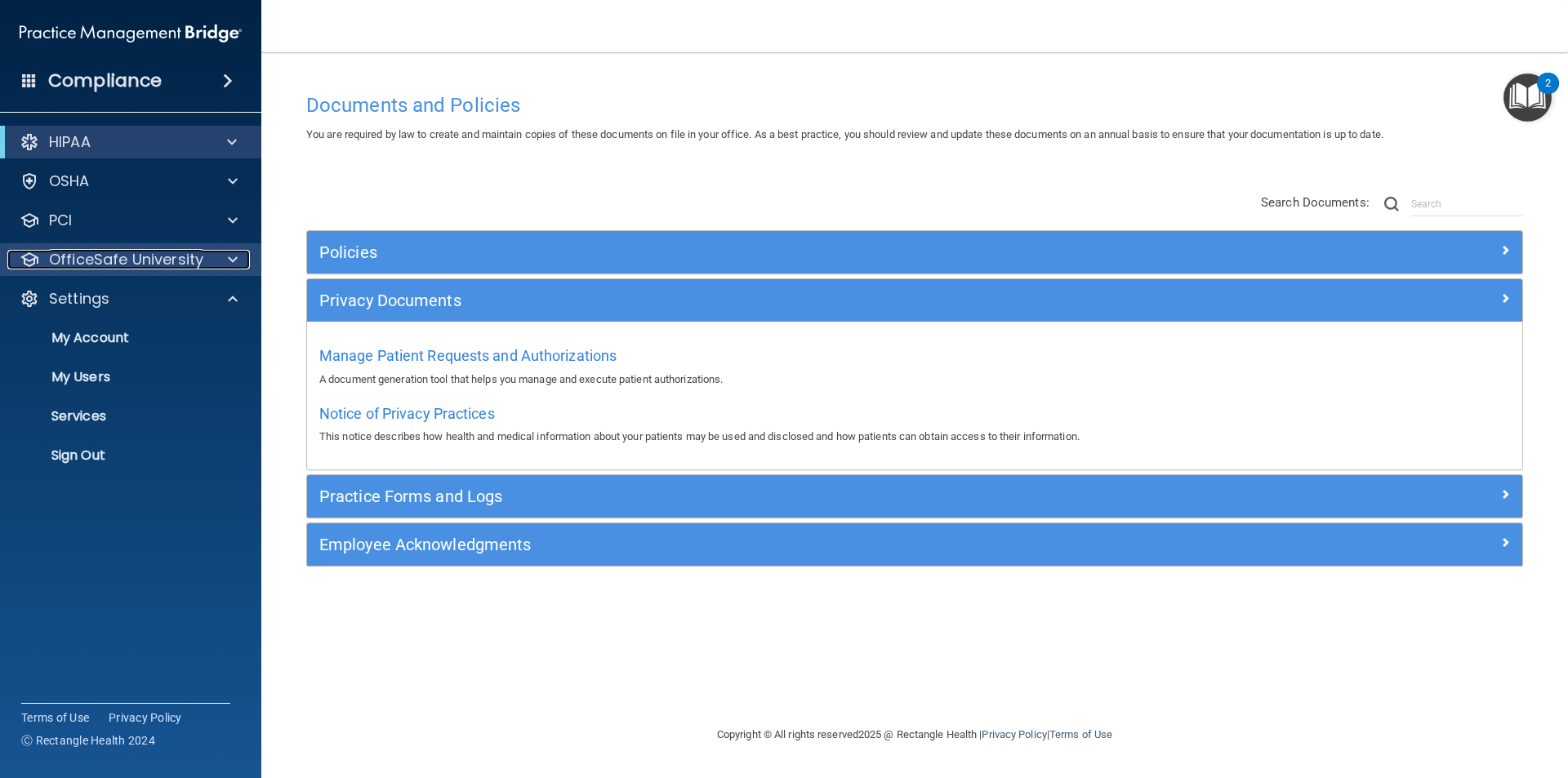
click at [111, 260] on p "OfficeSafe University" at bounding box center [125, 260] width 154 height 20
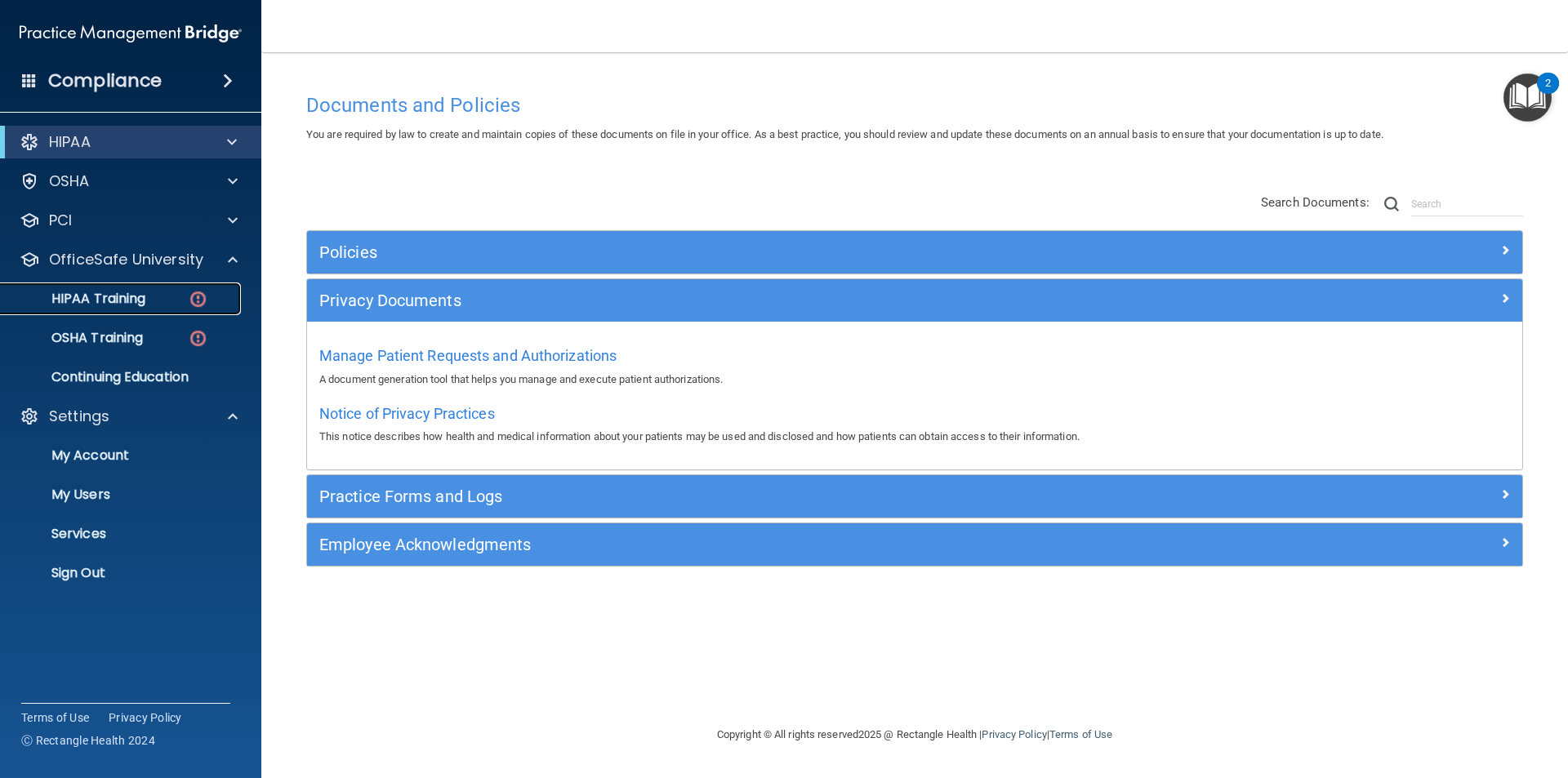
click at [163, 288] on link "HIPAA Training" at bounding box center [112, 299] width 257 height 33
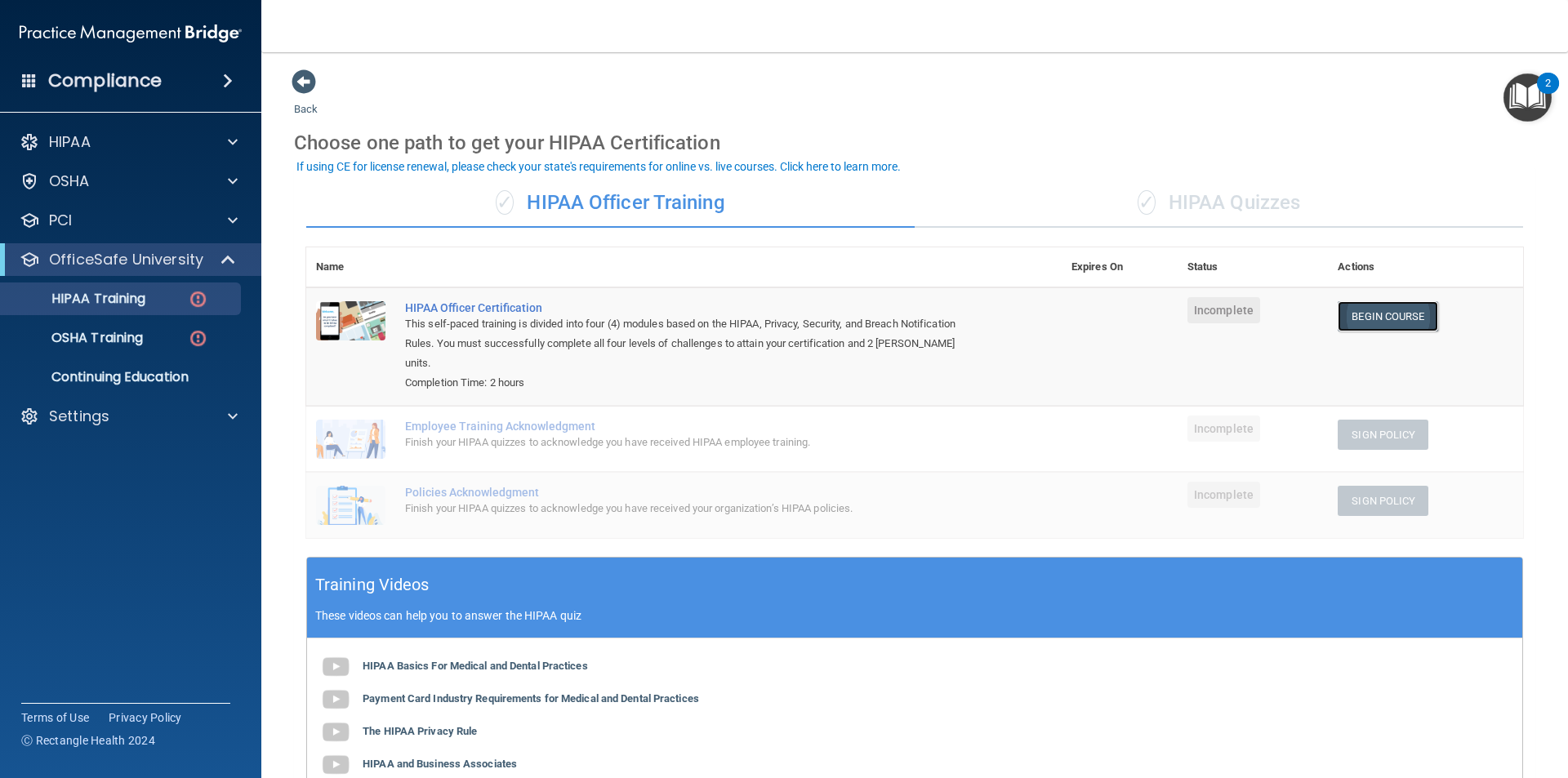
click at [1369, 327] on link "Begin Course" at bounding box center [1387, 316] width 100 height 30
